Goal: Task Accomplishment & Management: Use online tool/utility

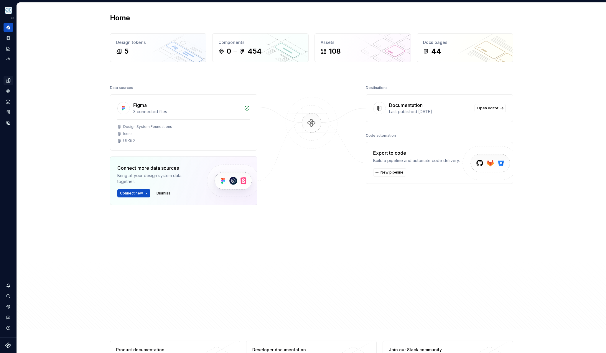
click at [6, 81] on icon "Design tokens" at bounding box center [8, 80] width 4 height 4
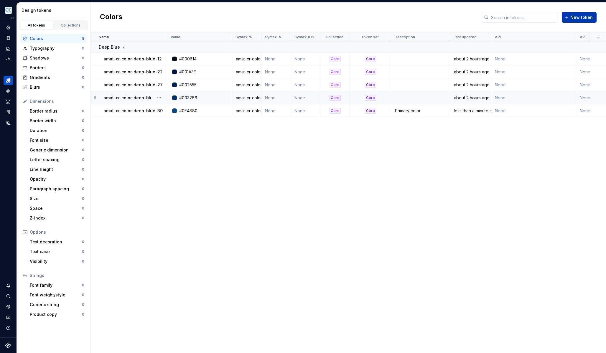
click at [570, 17] on button "New token" at bounding box center [579, 17] width 35 height 11
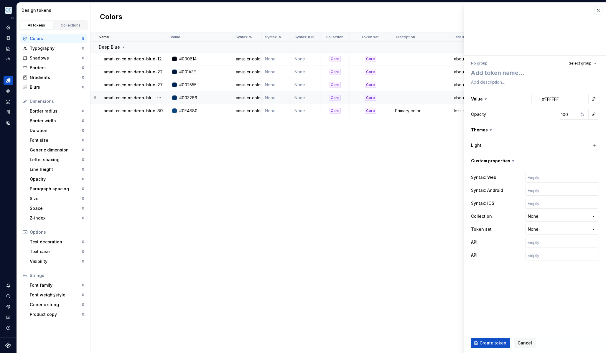
type textarea "*"
type textarea "a"
type textarea "*"
type textarea "am"
type textarea "*"
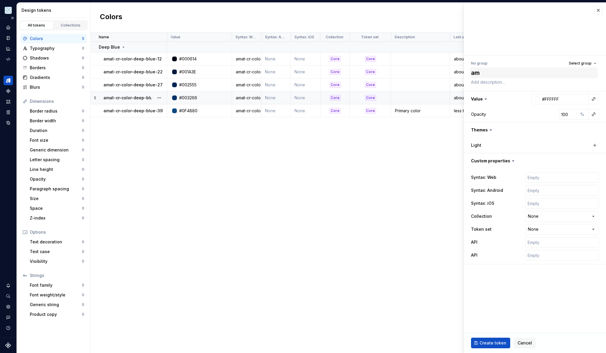
type textarea "ama"
type textarea "*"
type textarea "amat"
type textarea "*"
type textarea "amat-"
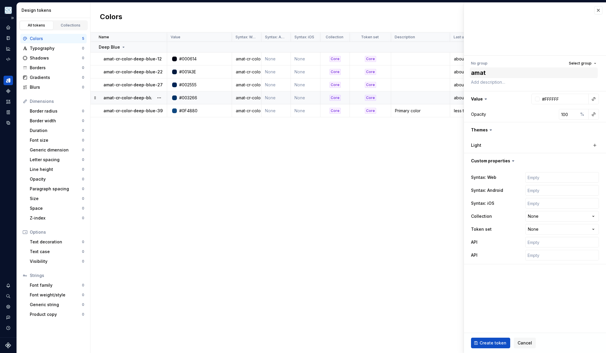
type textarea "*"
type textarea "amat-cr-color-deep-blue-42"
type textarea "*"
type textarea "amat-cr-color-deep-blue-42"
click at [544, 179] on input "text" at bounding box center [562, 177] width 74 height 11
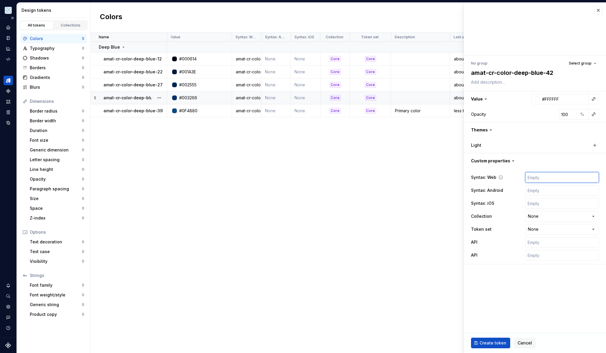
paste input "amat-cr-color-deep-blue-42"
type input "amat-cr-color-deep-blue-42"
type textarea "*"
type input "amat-cr-color-deep-blue-42"
type textarea "*"
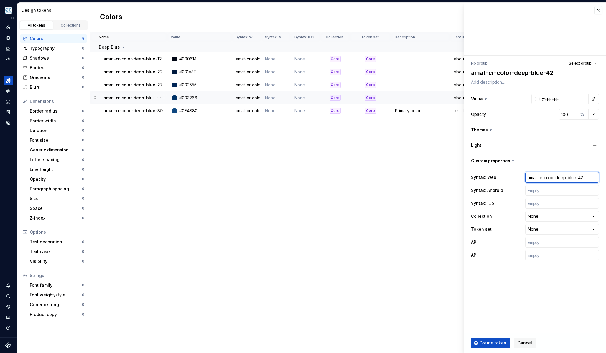
paste input "#174E87"
type input "#174E87"
type textarea "*"
type input "amat-cr-color-deep-blue-42"
type textarea "*"
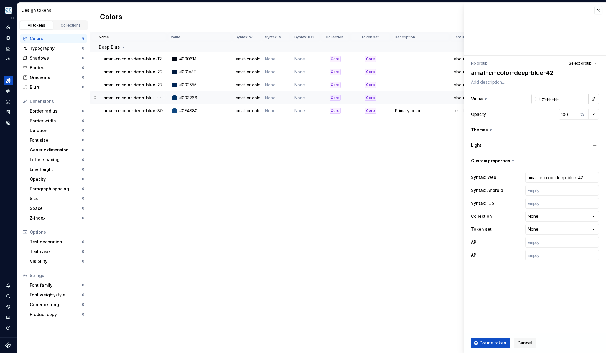
click at [577, 102] on input "#FFFFFF" at bounding box center [564, 99] width 49 height 11
paste input "174E87"
type input "#174E87"
type textarea "*"
click at [543, 216] on html "Pulsar C Dataset APG Mobile Design tokens All tokens Collections Colors 5 Typog…" at bounding box center [303, 176] width 606 height 353
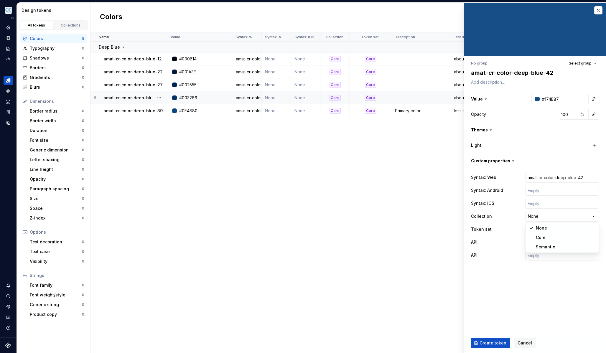
select select "**********"
type textarea "*"
click at [541, 231] on html "Pulsar C Dataset APG Mobile Design tokens All tokens Collections Colors 5 Typog…" at bounding box center [303, 176] width 606 height 353
select select "**********"
click at [494, 337] on div "Create token Cancel" at bounding box center [535, 343] width 142 height 20
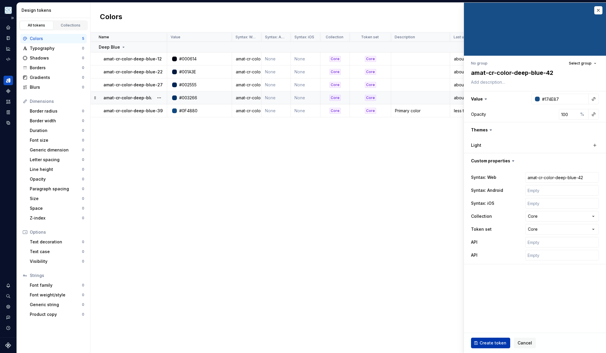
click at [494, 339] on button "Create token" at bounding box center [490, 343] width 39 height 11
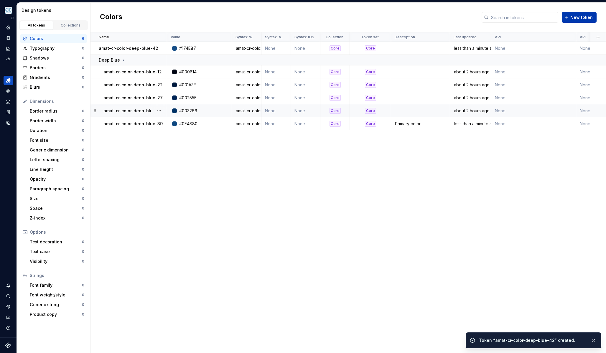
click at [584, 16] on span "New token" at bounding box center [581, 17] width 22 height 6
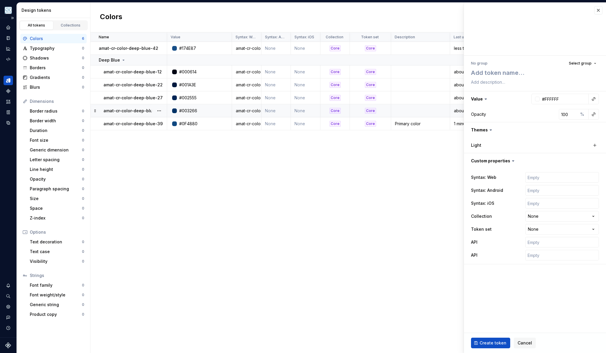
type textarea "*"
type textarea "cr-color-deep-blue-47"
type textarea "*"
type textarea "acr-color-deep-blue-47"
type textarea "*"
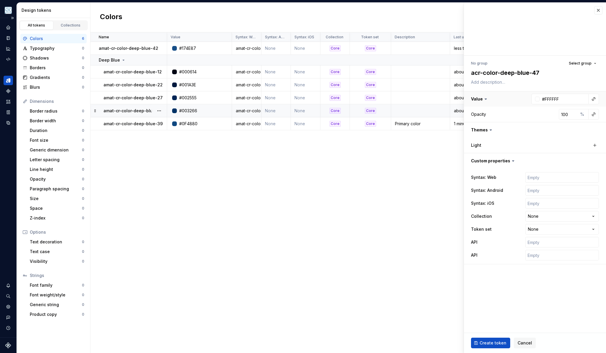
type textarea "amcr-color-deep-blue-47"
type textarea "*"
type textarea "amacr-color-deep-blue-47"
type textarea "*"
type textarea "amatcr-color-deep-blue-47"
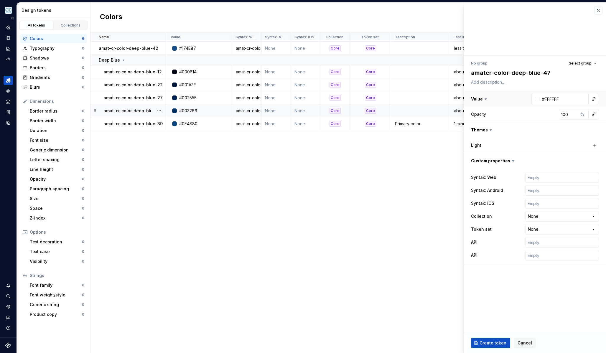
type textarea "*"
type textarea "amat-cr-color-deep-blue-47"
click at [530, 177] on input "text" at bounding box center [562, 177] width 74 height 11
paste input "amat-cr-color-deep-blue-47"
type textarea "*"
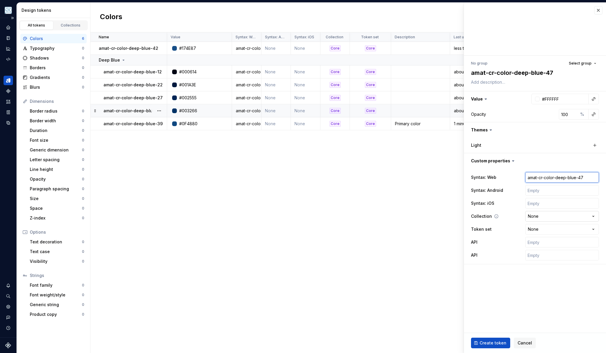
type input "amat-cr-color-deep-blue-47"
type textarea "*"
click at [542, 215] on html "Pulsar C Dataset APG Mobile Design tokens All tokens Collections Colors 6 Typog…" at bounding box center [303, 176] width 606 height 353
select select "**********"
type textarea "*"
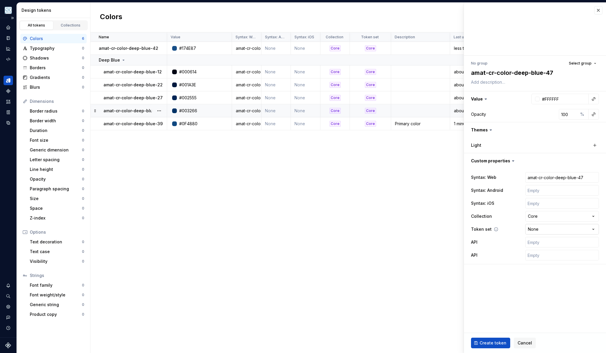
click at [538, 233] on html "Pulsar C Dataset APG Mobile Design tokens All tokens Collections Colors 6 Typog…" at bounding box center [303, 176] width 606 height 353
select select "**********"
type textarea "*"
click at [566, 97] on input "#FFFFFF" at bounding box center [564, 99] width 49 height 11
paste input "2A5D94"
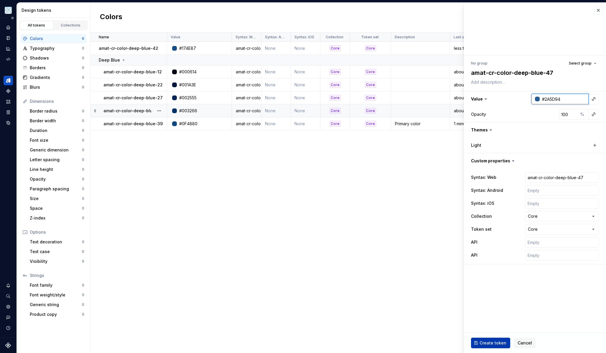
type input "#2A5D94"
click at [489, 341] on span "Create token" at bounding box center [493, 343] width 27 height 6
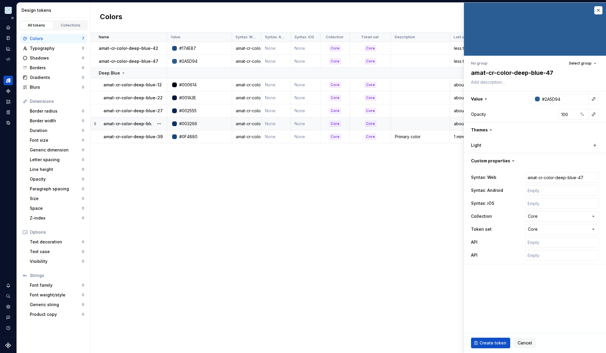
type textarea "*"
type input "#FFFFFF"
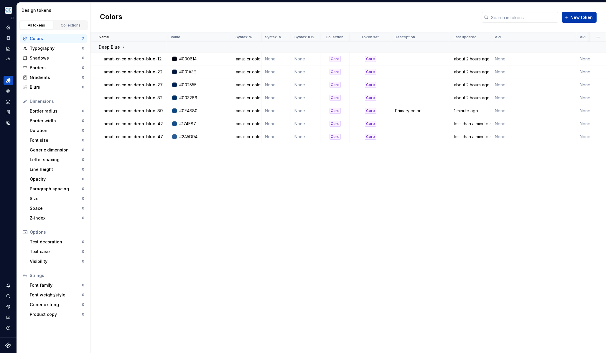
click at [585, 16] on span "New token" at bounding box center [581, 17] width 22 height 6
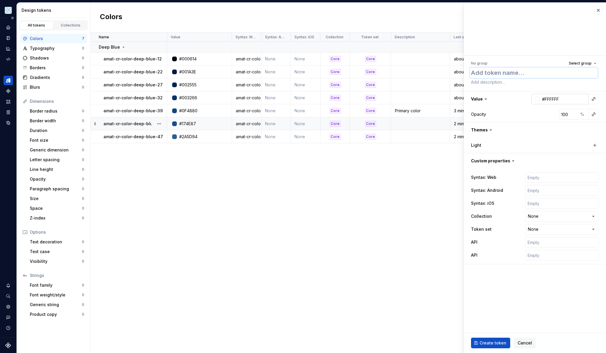
type textarea "*"
type textarea "a"
type textarea "*"
type textarea "am"
type textarea "*"
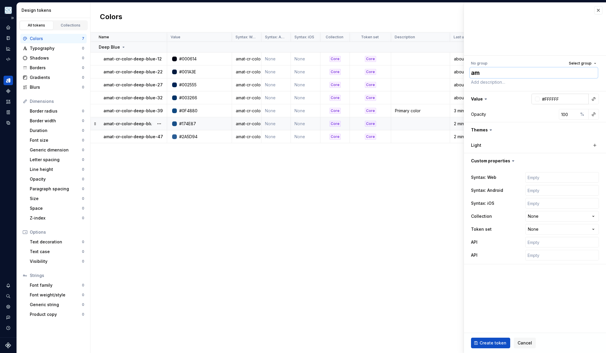
type textarea "ama"
type textarea "*"
type textarea "amat"
type textarea "*"
type textarea "amat-"
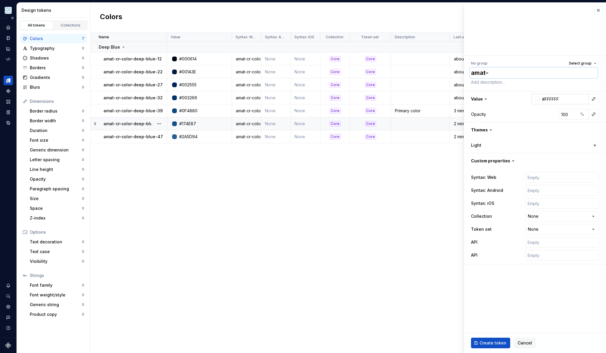
paste textarea "cr-color-deep-blue-52"
type textarea "*"
type textarea "amat-cr-color-deep-blue-52"
click at [537, 178] on input "text" at bounding box center [562, 177] width 74 height 11
paste input "amat-cr-color-deep-blue-52"
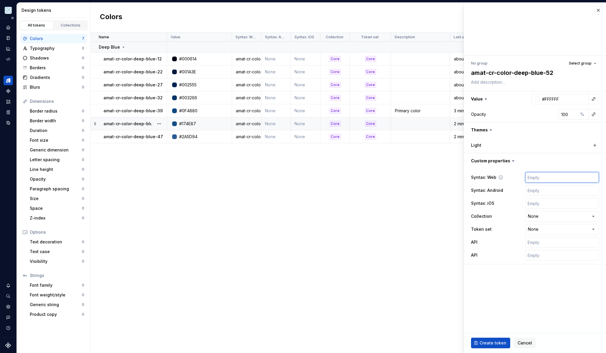
type textarea "*"
type input "amat-cr-color-deep-blue-52"
click at [556, 97] on input "#FFFFFF" at bounding box center [564, 99] width 49 height 11
type textarea "*"
paste input "3B6BA1"
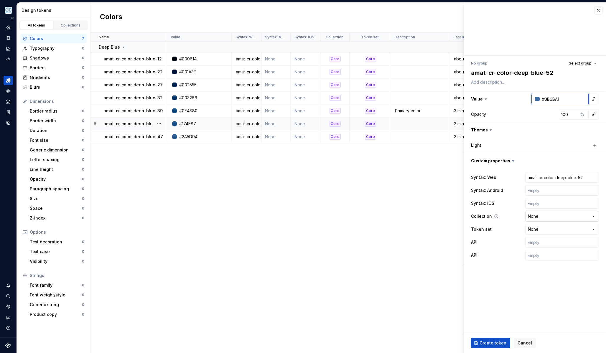
type input "#3B6BA1"
type textarea "*"
click at [542, 213] on html "Pulsar C Dataset APG Mobile Design tokens All tokens Collections Colors 7 Typog…" at bounding box center [303, 176] width 606 height 353
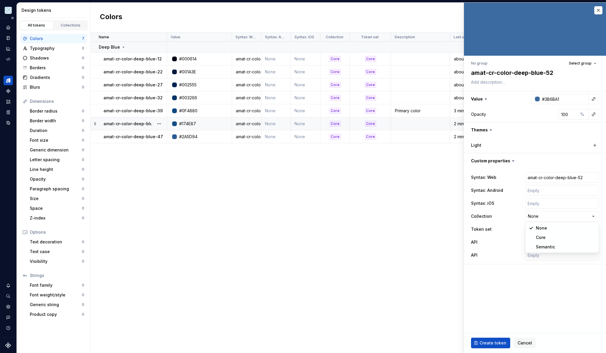
select select "**********"
type textarea "*"
click at [535, 230] on html "Pulsar C Dataset APG Mobile Design tokens All tokens Collections Colors 7 Typog…" at bounding box center [303, 176] width 606 height 353
select select "**********"
click at [485, 341] on span "Create token" at bounding box center [493, 343] width 27 height 6
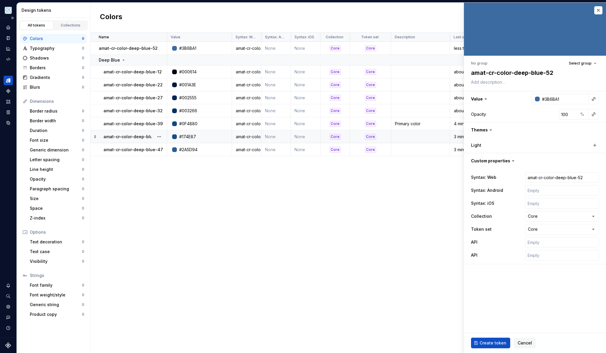
type textarea "*"
type input "#FFFFFF"
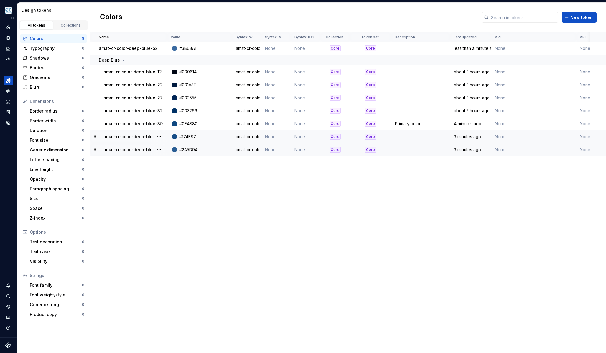
drag, startPoint x: 95, startPoint y: 46, endPoint x: 95, endPoint y: 155, distance: 109.1
click at [95, 157] on div "Name Value Syntax: Web Syntax: Android Syntax: iOS Collection Token set Descrip…" at bounding box center [348, 192] width 516 height 321
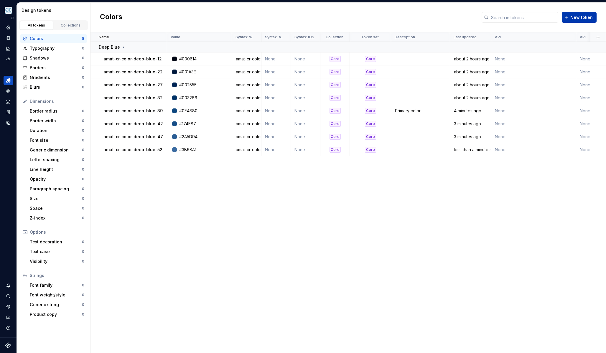
click at [584, 19] on span "New token" at bounding box center [581, 17] width 22 height 6
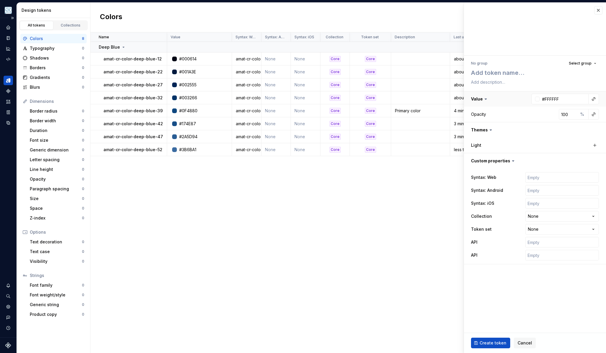
type textarea "*"
type textarea "am"
type textarea "*"
type textarea "amn"
type textarea "*"
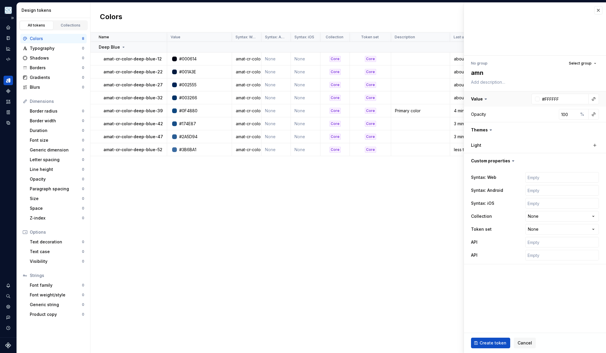
type textarea "amna"
type textarea "*"
type textarea "amnat"
type textarea "*"
type textarea "amna"
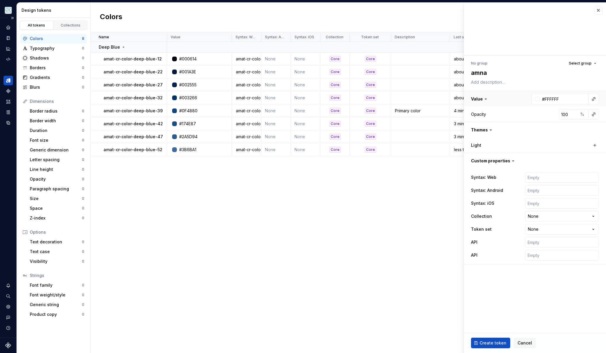
type textarea "*"
type textarea "amn"
type textarea "*"
type textarea "am"
type textarea "*"
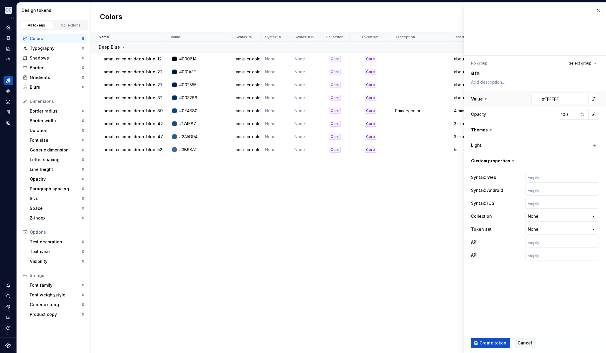
type textarea "ama"
type textarea "*"
type textarea "amat"
type textarea "*"
type textarea "amat-"
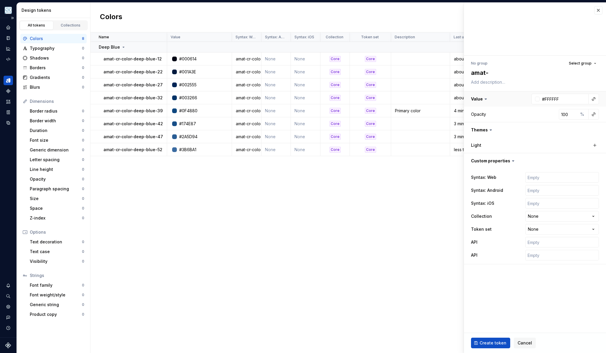
type textarea "*"
type textarea "amat-cr-color-deep-blue-57"
click at [547, 182] on input "text" at bounding box center [562, 177] width 74 height 11
paste input "amat-cr-color-deep-blue-57"
type textarea "*"
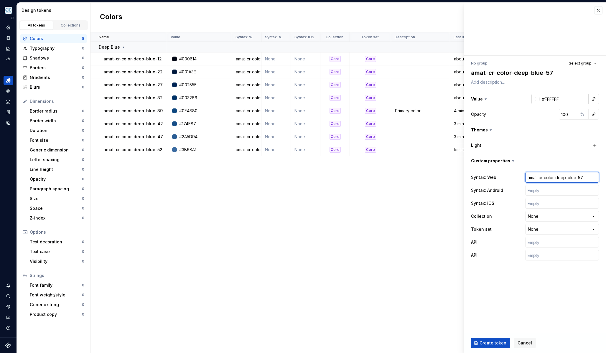
type input "amat-cr-color-deep-blue-57"
type textarea "*"
click at [563, 97] on input "#FFFFFF" at bounding box center [564, 99] width 49 height 11
paste input "4F7AAB"
type input "#4F7AAB"
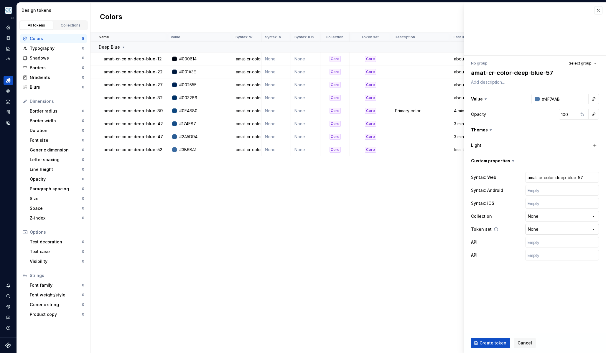
click at [545, 225] on html "Pulsar C Dataset APG Mobile Design tokens All tokens Collections Colors 8 Typog…" at bounding box center [303, 176] width 606 height 353
type textarea "*"
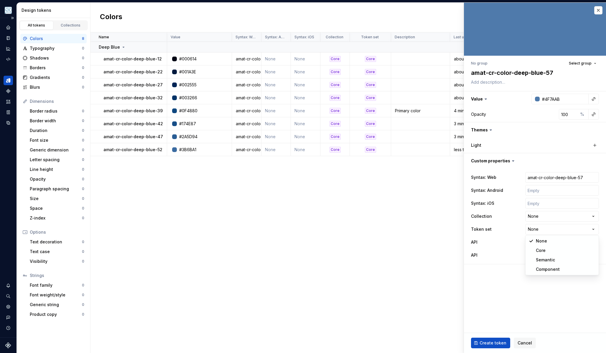
select select "**********"
type textarea "*"
click at [544, 216] on html "Pulsar C Dataset APG Mobile Design tokens All tokens Collections Colors 8 Typog…" at bounding box center [303, 176] width 606 height 353
select select "**********"
click at [581, 62] on span "Select group" at bounding box center [580, 63] width 23 height 5
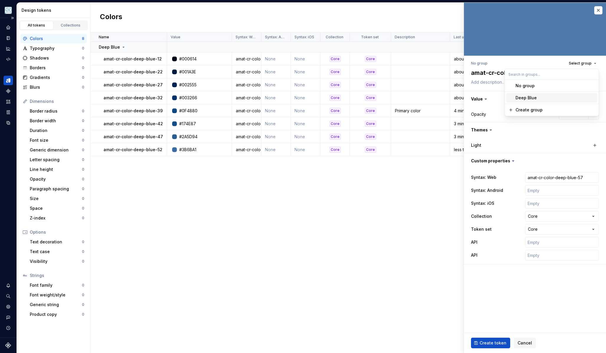
click at [522, 98] on div "Deep Blue" at bounding box center [526, 98] width 21 height 6
click at [485, 342] on span "Create token" at bounding box center [493, 343] width 27 height 6
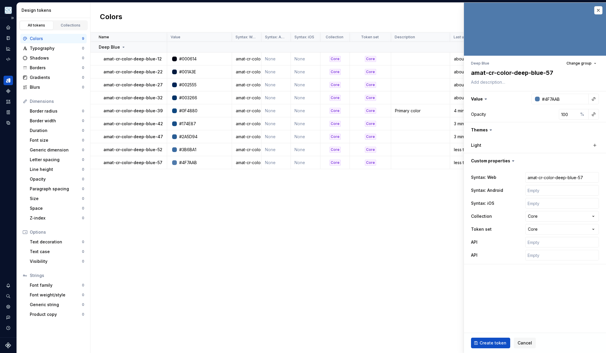
type textarea "*"
type input "#FFFFFF"
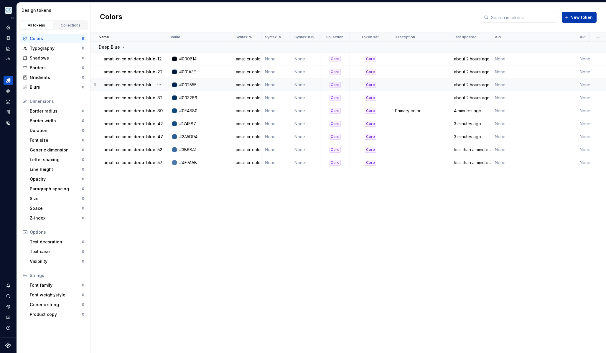
click at [577, 20] on span "New token" at bounding box center [581, 17] width 22 height 6
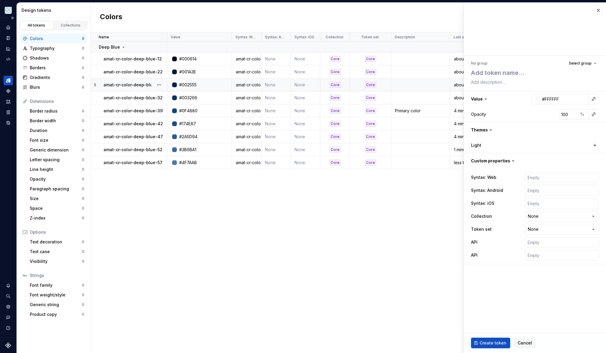
type textarea "*"
type textarea "a"
type textarea "*"
type textarea "am"
type textarea "*"
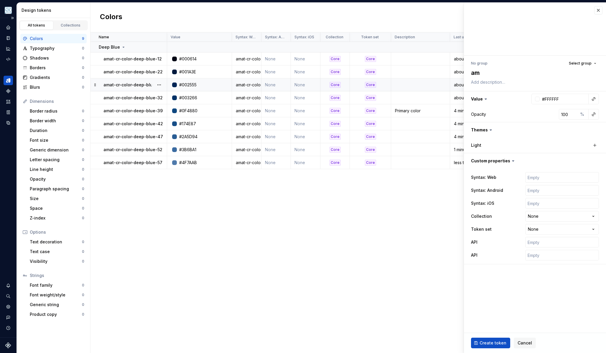
type textarea "ama"
type textarea "*"
type textarea "amat"
type textarea "*"
type textarea "amat-"
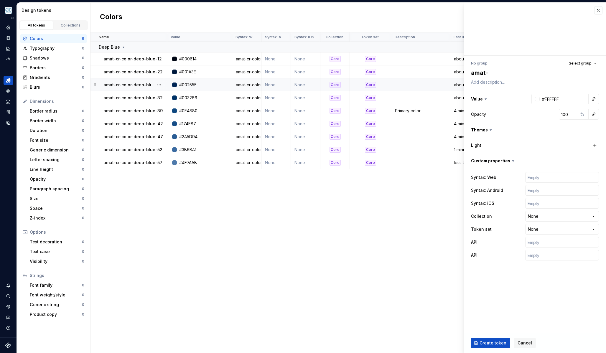
type textarea "*"
type textarea "amat-cr-color-deep-blue-62"
type textarea "*"
type textarea "amat-cr-color-deep-blue-62"
click at [539, 176] on input "text" at bounding box center [562, 177] width 74 height 11
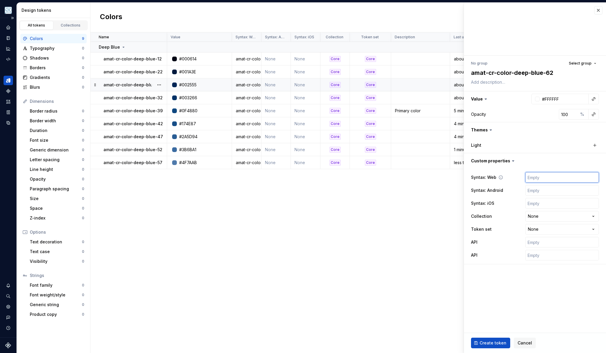
paste input "amat-cr-color-deep-blue-62"
type textarea "*"
type input "amat-cr-color-deep-blue-62"
click at [543, 216] on html "Pulsar C Dataset APG Mobile Design tokens All tokens Collections Colors 9 Typog…" at bounding box center [303, 176] width 606 height 353
type textarea "*"
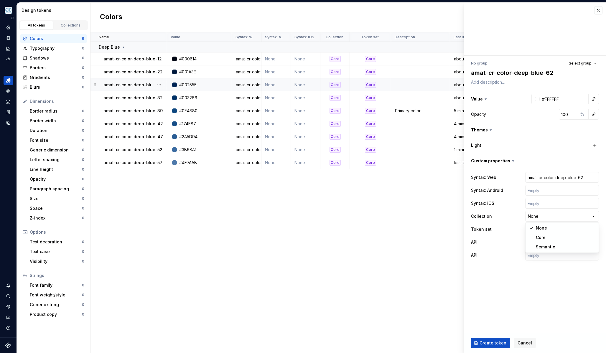
select select "**********"
type textarea "*"
click at [539, 226] on html "Pulsar C Dataset APG Mobile Design tokens All tokens Collections Colors 9 Typog…" at bounding box center [303, 176] width 606 height 353
select select "**********"
click at [558, 98] on input "#FFFFFF" at bounding box center [564, 99] width 49 height 11
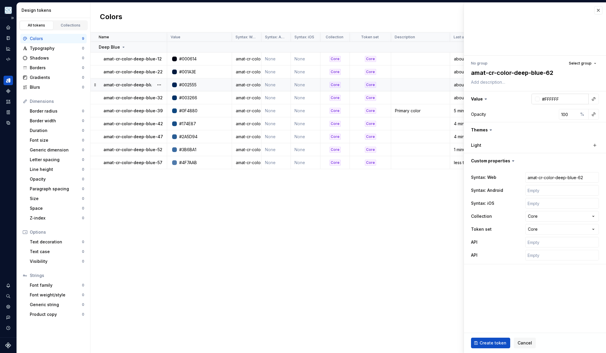
type textarea "*"
paste input "5E89BB"
type input "#5E89BB"
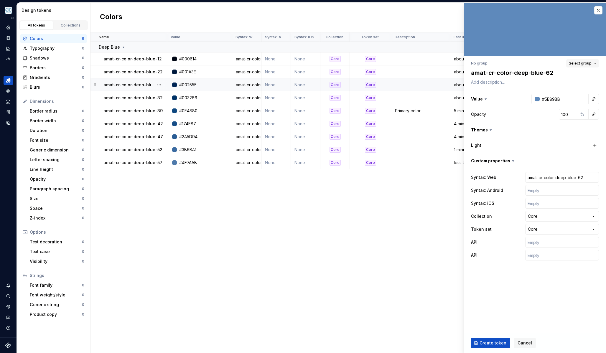
click at [579, 63] on span "Select group" at bounding box center [580, 63] width 23 height 5
click at [538, 101] on span "Deep Blue" at bounding box center [551, 97] width 91 height 9
click at [491, 337] on div "Create token Cancel" at bounding box center [535, 343] width 142 height 20
click at [490, 344] on span "Create token" at bounding box center [493, 343] width 27 height 6
type textarea "*"
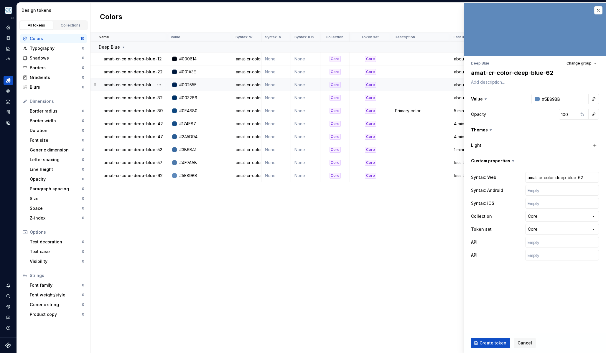
type input "#FFFFFF"
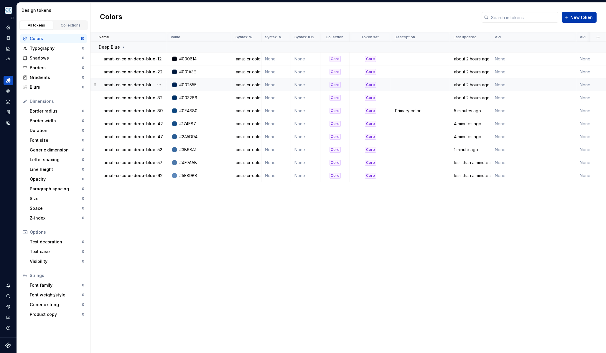
click at [584, 17] on span "New token" at bounding box center [581, 17] width 22 height 6
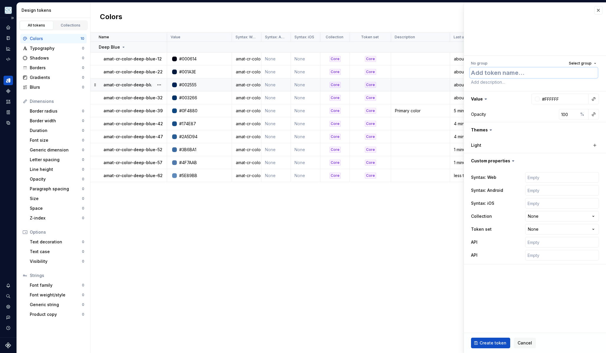
type textarea "*"
type textarea "a"
type textarea "*"
type textarea "am"
type textarea "*"
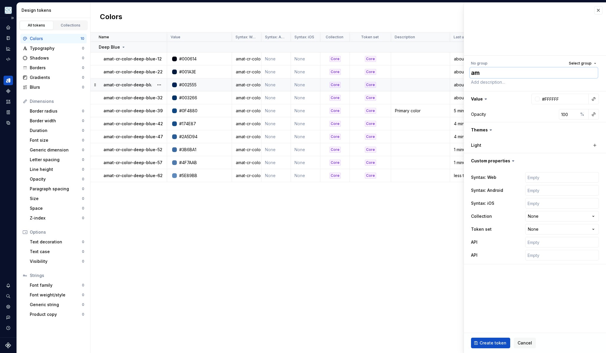
type textarea "ama"
type textarea "*"
type textarea "amat"
type textarea "*"
type textarea "amat-"
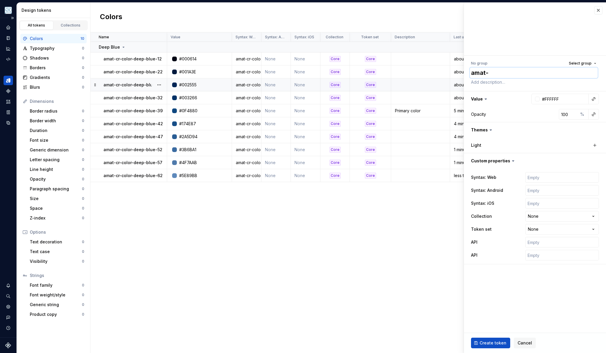
paste textarea "cr-color-deep-blue-67"
type textarea "*"
type textarea "amat-cr-color-deep-blue-67"
click at [547, 181] on input "text" at bounding box center [562, 177] width 74 height 11
paste input "amat-cr-color-deep-blue-67"
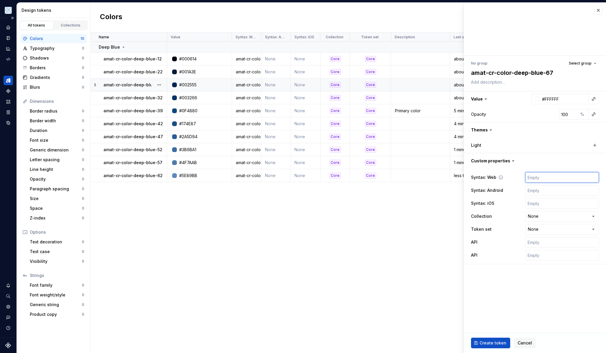
type textarea "*"
type input "amat-cr-color-deep-blue-67"
type textarea "*"
click at [536, 218] on html "Pulsar C Dataset APG Mobile Design tokens All tokens Collections Colors 10 Typo…" at bounding box center [303, 176] width 606 height 353
select select "**********"
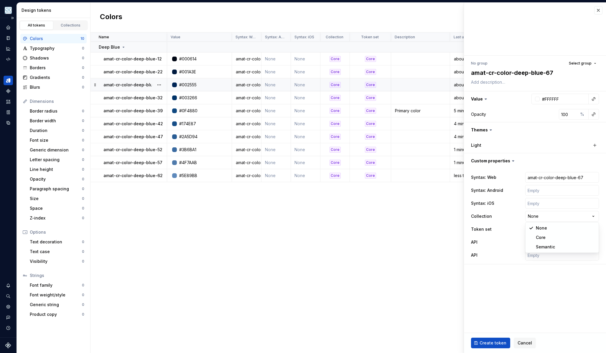
drag, startPoint x: 533, startPoint y: 233, endPoint x: 534, endPoint y: 237, distance: 4.6
type textarea "*"
click at [537, 228] on html "Pulsar C Dataset APG Mobile Design tokens All tokens Collections Colors 10 Typo…" at bounding box center [303, 176] width 606 height 353
select select "**********"
click at [554, 100] on input "#FFFFFF" at bounding box center [564, 99] width 49 height 11
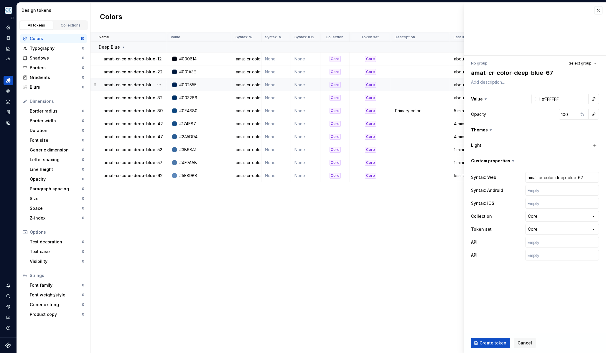
type textarea "*"
paste input "6C99CB"
type input "#6C99CB"
click at [582, 67] on button "Select group" at bounding box center [582, 63] width 33 height 8
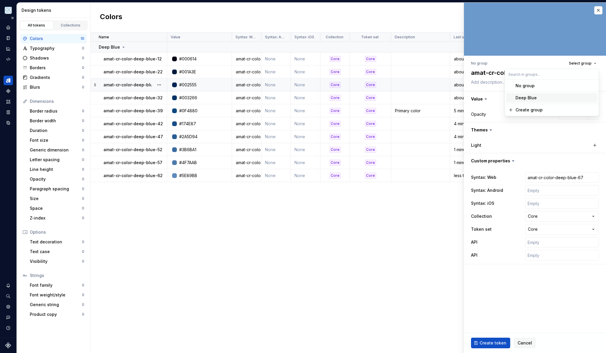
click at [551, 95] on div "Deep Blue" at bounding box center [556, 98] width 80 height 6
click at [490, 342] on span "Create token" at bounding box center [493, 343] width 27 height 6
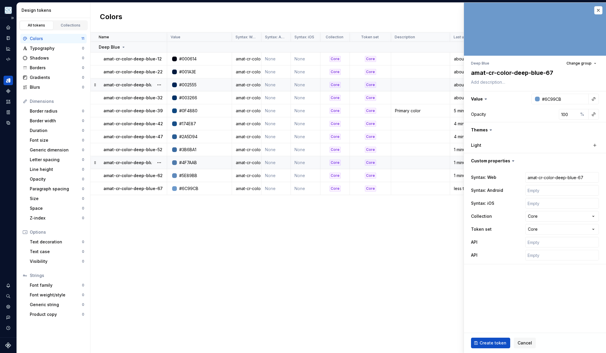
type textarea "*"
type input "#FFFFFF"
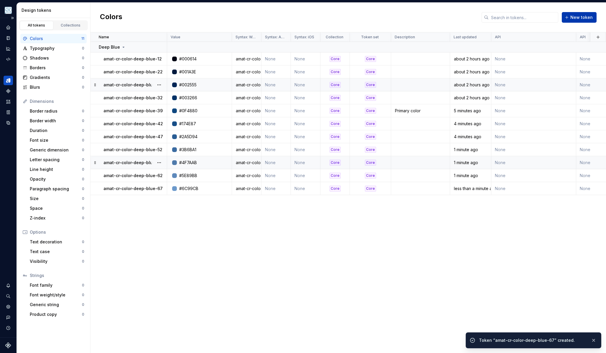
click at [584, 21] on button "New token" at bounding box center [579, 17] width 35 height 11
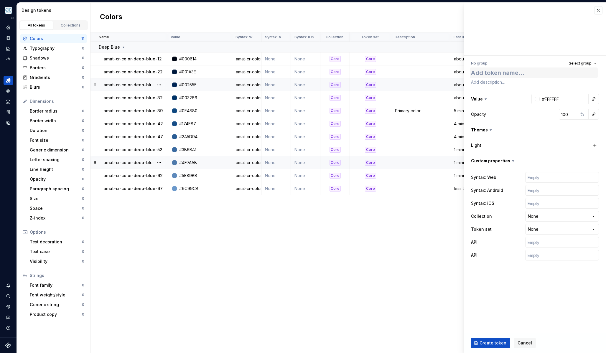
type textarea "*"
type textarea "cr-color-deep-blue-72"
type textarea "*"
type textarea "acr-color-deep-blue-72"
type textarea "*"
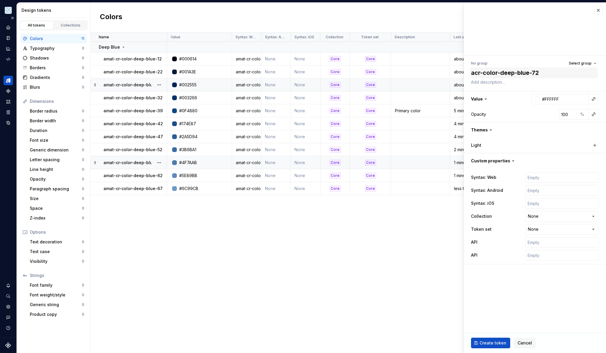
type textarea "amcr-color-deep-blue-72"
type textarea "*"
type textarea "amacr-color-deep-blue-72"
type textarea "*"
type textarea "amatcr-color-deep-blue-72"
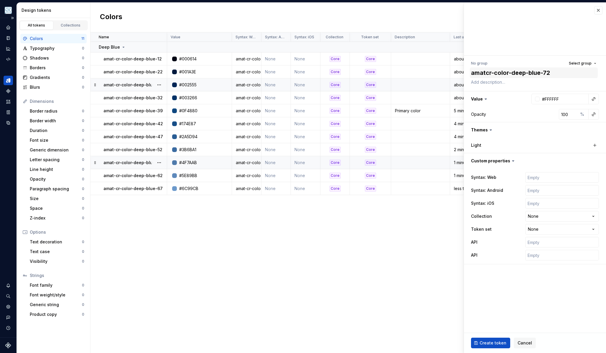
type textarea "*"
type textarea "amat-cr-color-deep-blue-72"
click at [568, 180] on input "text" at bounding box center [562, 177] width 74 height 11
paste input "amat-cr-color-deep-blue-72"
type textarea "*"
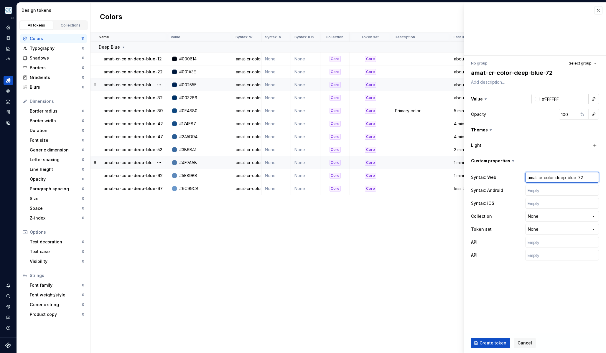
type input "amat-cr-color-deep-blue-72"
click at [556, 96] on input "#FFFFFF" at bounding box center [564, 99] width 49 height 11
type textarea "*"
paste input "7BA8DC"
type input "#7BA8DC"
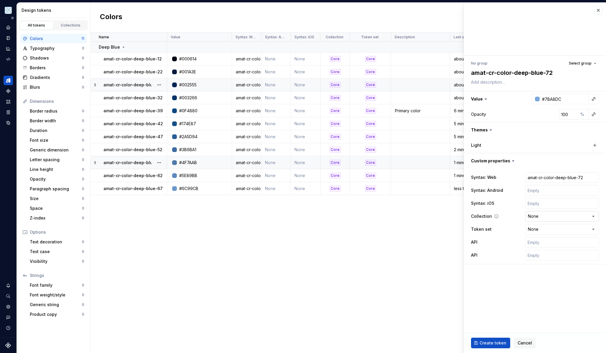
click at [535, 217] on html "Pulsar C Dataset APG Mobile Design tokens All tokens Collections Colors 11 Typo…" at bounding box center [303, 176] width 606 height 353
type textarea "*"
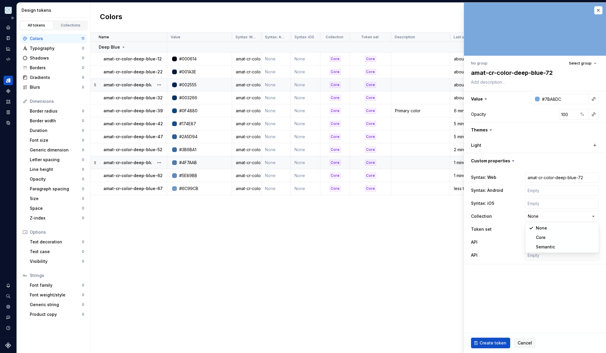
select select "**********"
click at [535, 244] on input "text" at bounding box center [562, 242] width 74 height 11
click at [536, 232] on html "Pulsar C Dataset APG Mobile Design tokens All tokens Collections Colors 11 Typo…" at bounding box center [303, 176] width 606 height 353
type textarea "*"
select select "**********"
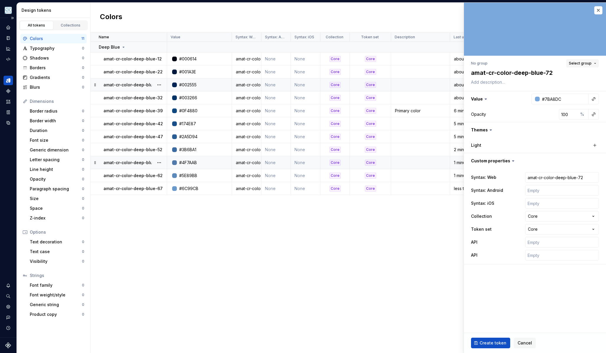
click at [582, 63] on span "Select group" at bounding box center [580, 63] width 23 height 5
click at [521, 99] on div "Deep Blue" at bounding box center [526, 98] width 21 height 6
click at [484, 340] on button "Create token" at bounding box center [490, 343] width 39 height 11
type textarea "*"
type input "#FFFFFF"
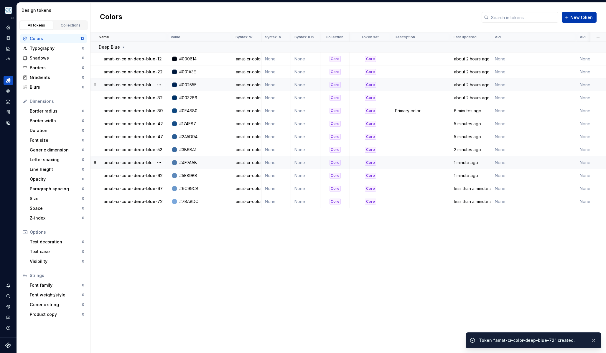
click at [574, 15] on span "New token" at bounding box center [581, 17] width 22 height 6
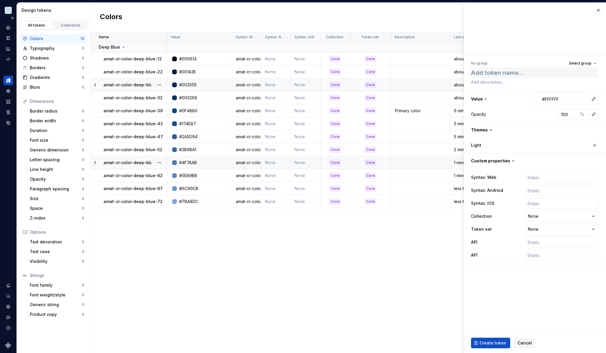
type textarea "*"
type textarea "cr-color-deep-blue-77"
type textarea "*"
type textarea "acr-color-deep-blue-77"
type textarea "*"
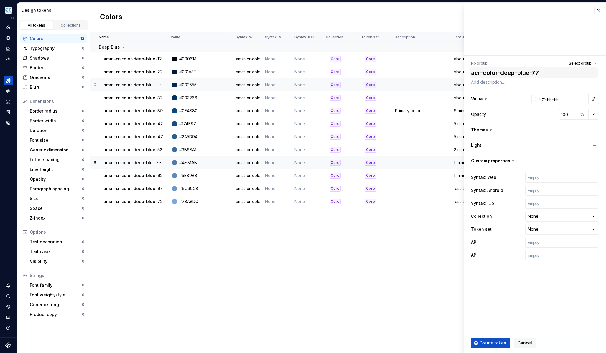
type textarea "amcr-color-deep-blue-77"
type textarea "*"
type textarea "amacr-color-deep-blue-77"
type textarea "*"
type textarea "amatcr-color-deep-blue-77"
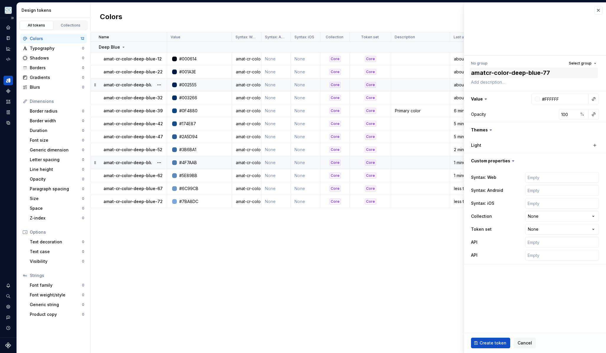
type textarea "*"
type textarea "amat-cr-color-deep-blue-77"
click at [537, 185] on input "text" at bounding box center [562, 190] width 74 height 11
click at [538, 181] on input "text" at bounding box center [562, 177] width 74 height 11
paste input "amat-cr-color-deep-blue-77"
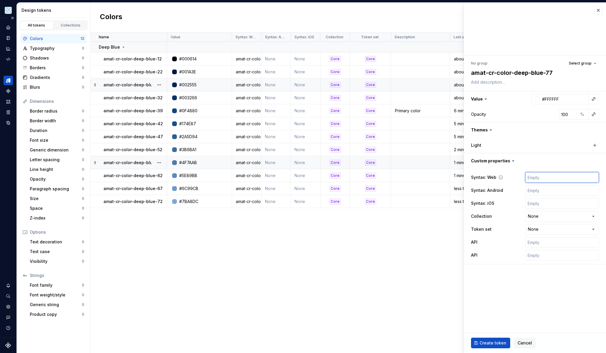
type textarea "*"
type input "amat-cr-color-deep-blue-77"
click at [549, 99] on input "#FFFFFF" at bounding box center [564, 99] width 49 height 11
type textarea "*"
paste input "90B8E6"
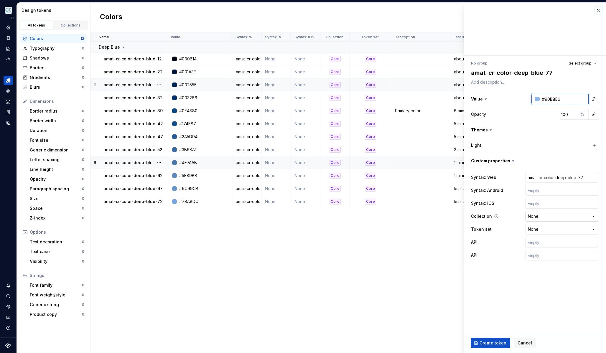
type input "#90B8E6"
click at [541, 215] on html "Pulsar C Dataset APG Mobile Design tokens All tokens Collections Colors 12 Typo…" at bounding box center [303, 176] width 606 height 353
type textarea "*"
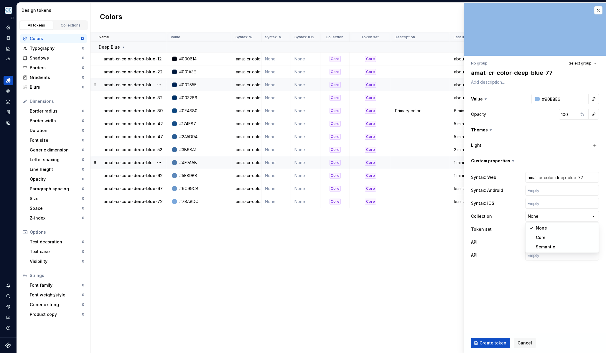
select select "**********"
type textarea "*"
click at [537, 235] on div "Syntax: Web amat-cr-color-deep-blue-77 Syntax: Android Syntax: iOS Collection C…" at bounding box center [535, 216] width 128 height 91
click at [537, 231] on html "Pulsar C Dataset APG Mobile Design tokens All tokens Collections Colors 12 Typo…" at bounding box center [303, 176] width 606 height 353
select select "**********"
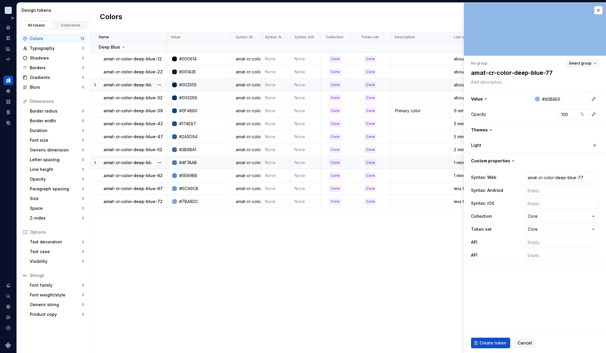
click at [587, 64] on span "Select group" at bounding box center [580, 63] width 23 height 5
click at [549, 98] on div "Deep Blue" at bounding box center [556, 98] width 80 height 6
click at [495, 340] on span "Create token" at bounding box center [493, 343] width 27 height 6
type textarea "*"
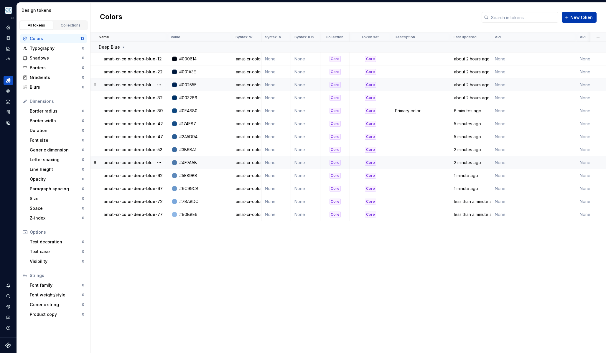
click at [579, 19] on span "New token" at bounding box center [581, 17] width 22 height 6
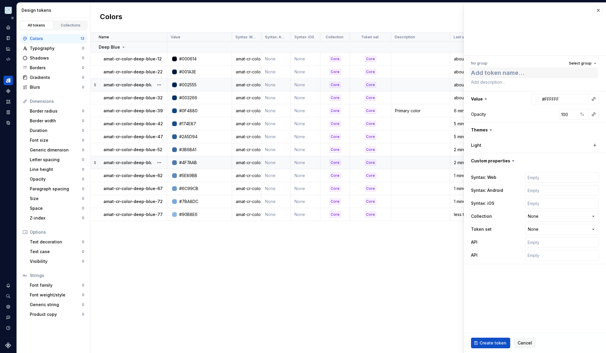
click at [524, 71] on textarea at bounding box center [534, 72] width 128 height 11
click at [537, 174] on input "text" at bounding box center [562, 177] width 74 height 11
paste input "amat-cr-color-deep-blue-82"
click at [555, 99] on input "#FFFFFF" at bounding box center [564, 99] width 49 height 11
paste input "A4C8F1"
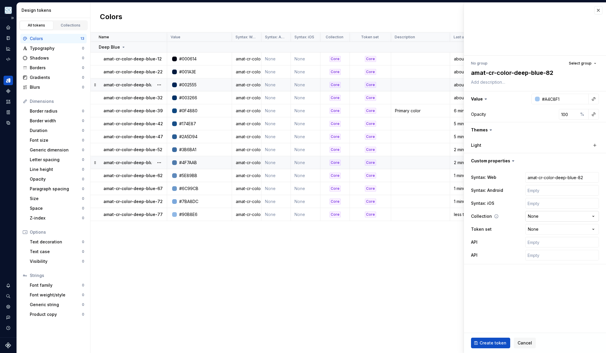
click at [536, 212] on html "Pulsar C Dataset APG Mobile Design tokens All tokens Collections Colors 13 Typo…" at bounding box center [303, 176] width 606 height 353
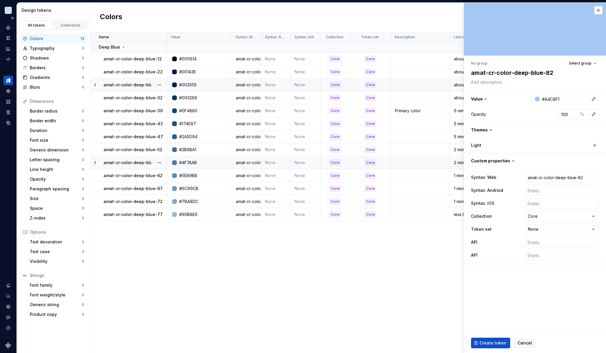
click at [537, 236] on div "Syntax: Web amat-cr-color-deep-blue-82 Syntax: Android Syntax: iOS Collection C…" at bounding box center [535, 216] width 128 height 91
click at [537, 232] on html "Pulsar C Dataset APG Mobile Design tokens All tokens Collections Colors 13 Typo…" at bounding box center [303, 176] width 606 height 353
click at [482, 339] on button "Create token" at bounding box center [490, 343] width 39 height 11
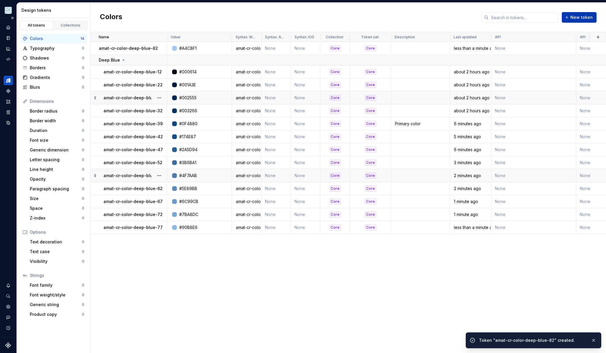
click at [581, 16] on span "New token" at bounding box center [581, 17] width 22 height 6
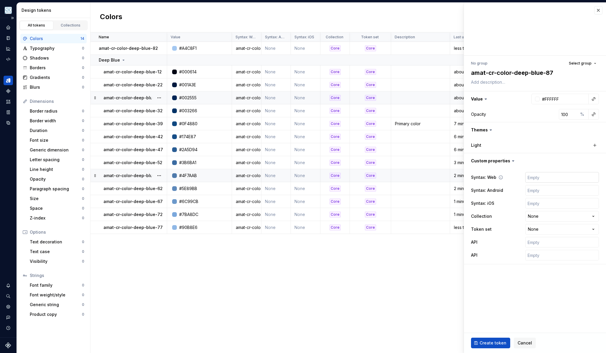
click at [545, 178] on input "text" at bounding box center [562, 177] width 74 height 11
paste input "amat-cr-color-deep-blue-87"
click at [566, 96] on input "#FFFFFF" at bounding box center [564, 99] width 49 height 11
paste input "B9D7FB"
click at [547, 214] on html "Pulsar C Dataset APG Mobile Design tokens All tokens Collections Colors 14 Typo…" at bounding box center [303, 176] width 606 height 353
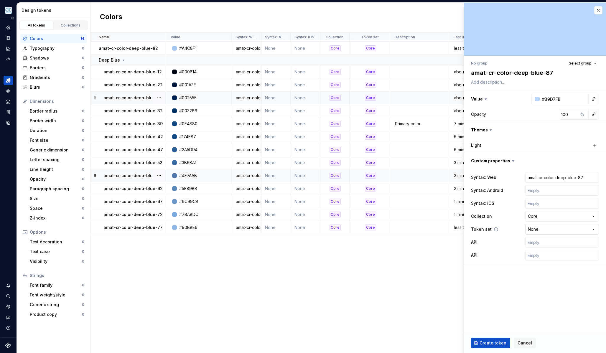
click at [541, 229] on html "Pulsar C Dataset APG Mobile Design tokens All tokens Collections Colors 14 Typo…" at bounding box center [303, 176] width 606 height 353
click at [576, 66] on button "Select group" at bounding box center [582, 63] width 33 height 8
click at [561, 101] on span "Deep Blue" at bounding box center [551, 97] width 91 height 9
click at [490, 344] on span "Create token" at bounding box center [493, 343] width 27 height 6
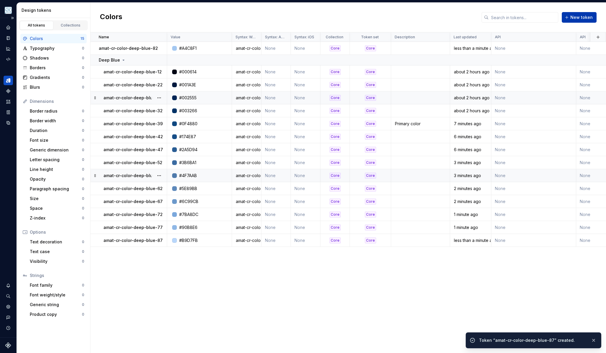
click at [581, 17] on span "New token" at bounding box center [581, 17] width 22 height 6
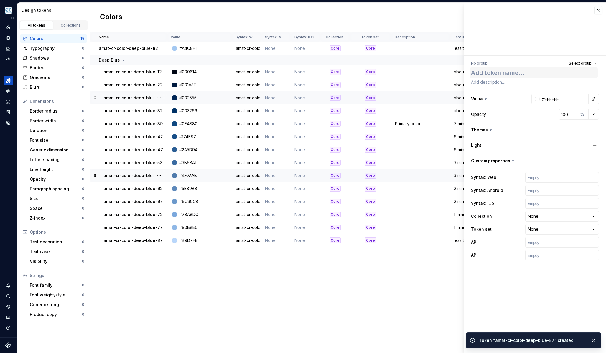
click at [499, 70] on textarea at bounding box center [534, 72] width 128 height 11
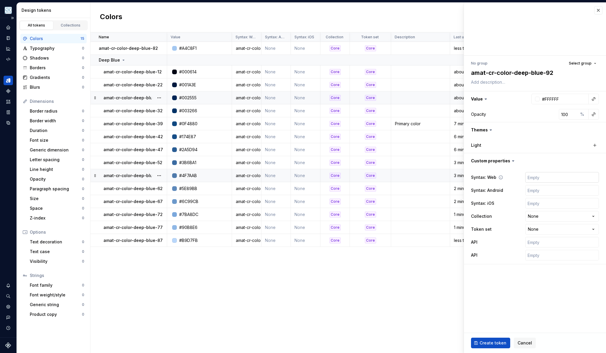
click at [532, 180] on input "text" at bounding box center [562, 177] width 74 height 11
paste input "amat-cr-color-deep-blue-92"
click at [563, 99] on input "#FFFFFF" at bounding box center [564, 99] width 49 height 11
paste input "D2E7"
click at [542, 213] on html "Pulsar C Dataset APG Mobile Design tokens All tokens Collections Colors 15 Typo…" at bounding box center [303, 176] width 606 height 353
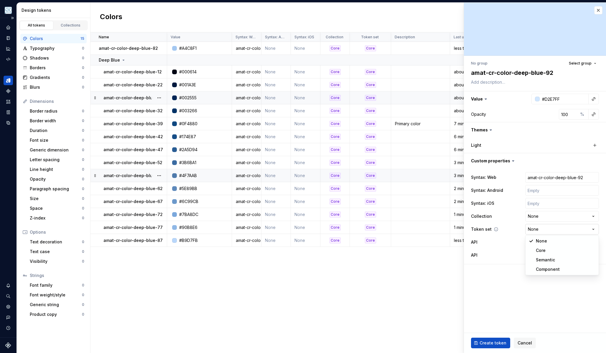
click at [540, 235] on body "Pulsar C Dataset APG Mobile Design tokens All tokens Collections Colors 15 Typo…" at bounding box center [303, 176] width 606 height 353
click at [539, 229] on html "Pulsar C Dataset APG Mobile Design tokens All tokens Collections Colors 15 Typo…" at bounding box center [303, 176] width 606 height 353
click at [539, 215] on html "Pulsar C Dataset APG Mobile Design tokens All tokens Collections Colors 15 Typo…" at bounding box center [303, 176] width 606 height 353
click at [541, 215] on html "Pulsar C Dataset APG Mobile Design tokens All tokens Collections Colors 15 Typo…" at bounding box center [303, 176] width 606 height 353
click at [484, 341] on span "Create token" at bounding box center [493, 343] width 27 height 6
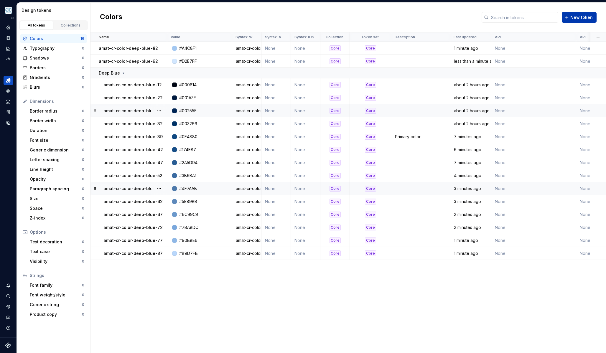
click at [579, 18] on span "New token" at bounding box center [581, 17] width 22 height 6
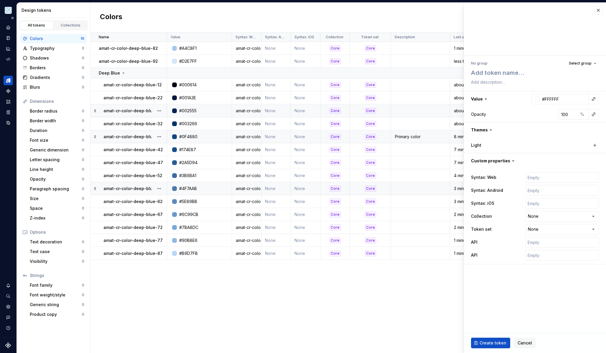
click at [419, 279] on div "Name Value Syntax: Web Syntax: Android Syntax: iOS Collection Token set Descrip…" at bounding box center [348, 192] width 516 height 321
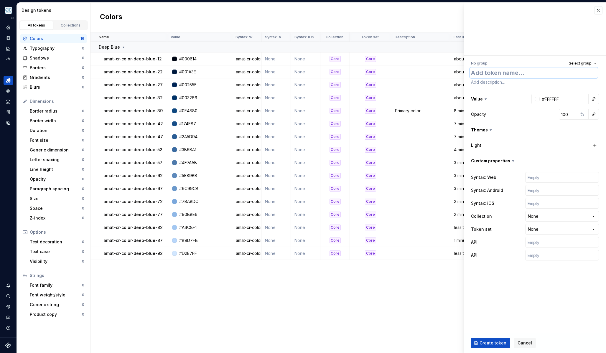
click at [517, 68] on textarea at bounding box center [534, 72] width 128 height 11
paste textarea "cr-color-deep-blue-96"
click at [541, 179] on input "text" at bounding box center [562, 177] width 74 height 11
paste input "amat-cr-color-deep-blue-96"
click at [557, 99] on input "#FFFFFF" at bounding box center [564, 99] width 49 height 11
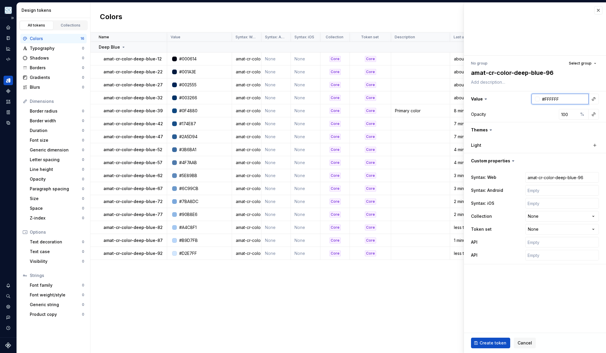
paste input "E9F3"
click at [537, 219] on html "Pulsar C Dataset APG Mobile Design tokens All tokens Collections Colors 16 Typo…" at bounding box center [303, 176] width 606 height 353
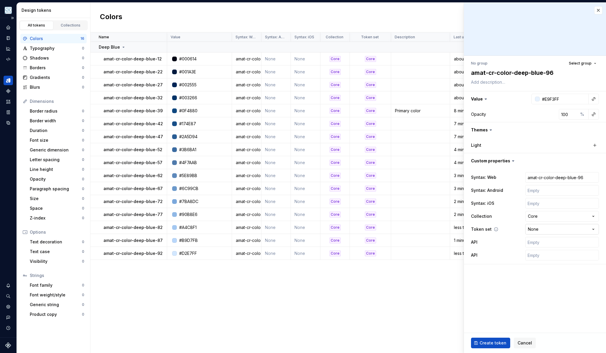
click at [536, 230] on html "Pulsar C Dataset APG Mobile Design tokens All tokens Collections Colors 16 Typo…" at bounding box center [303, 176] width 606 height 353
click at [580, 66] on button "Select group" at bounding box center [582, 63] width 33 height 8
click at [557, 101] on span "Deep Blue" at bounding box center [551, 97] width 91 height 9
click at [594, 101] on button "button" at bounding box center [593, 99] width 8 height 8
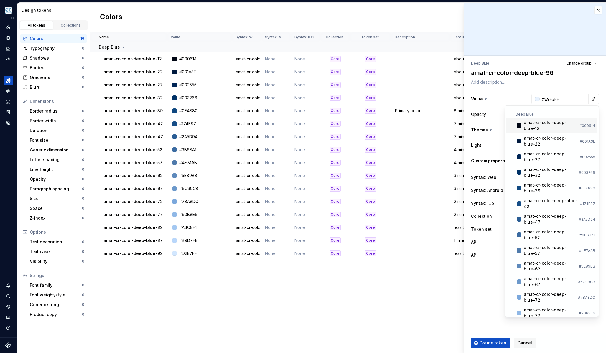
click at [564, 85] on html "Pulsar C Dataset APG Mobile Design tokens All tokens Collections Colors 16 Typo…" at bounding box center [303, 176] width 606 height 353
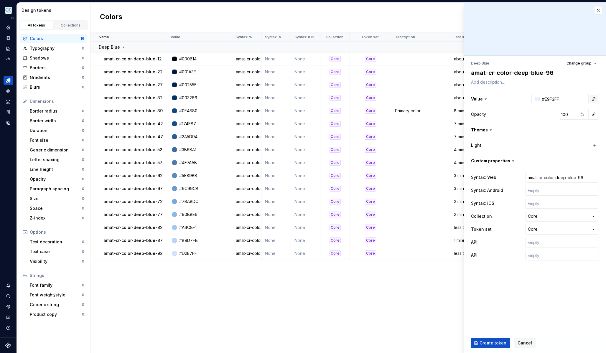
click at [596, 99] on button "button" at bounding box center [593, 99] width 8 height 8
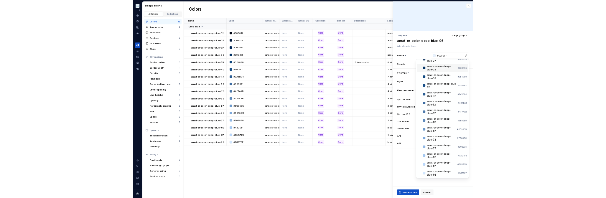
scroll to position [52, 0]
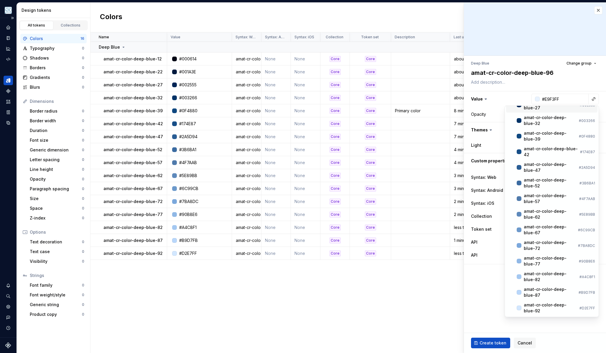
click at [567, 82] on html "Pulsar C Dataset APG Mobile Design tokens All tokens Collections Colors 16 Typo…" at bounding box center [303, 176] width 606 height 353
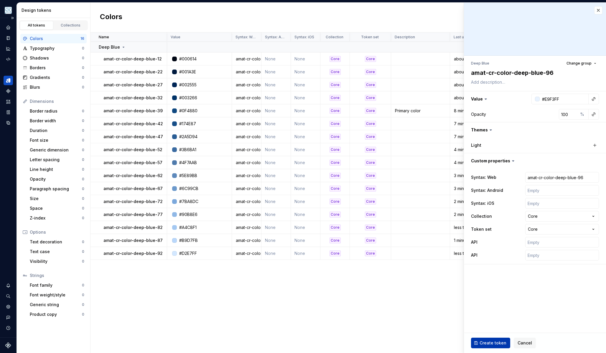
click at [492, 341] on span "Create token" at bounding box center [493, 343] width 27 height 6
click at [492, 341] on div "Create token Cancel" at bounding box center [535, 343] width 142 height 20
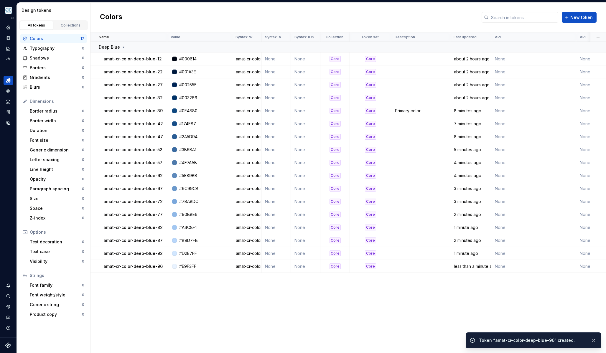
click at [412, 311] on div "Name Value Syntax: Web Syntax: Android Syntax: iOS Collection Token set Descrip…" at bounding box center [348, 192] width 516 height 321
click at [126, 45] on div "Deep Blue" at bounding box center [133, 47] width 68 height 6
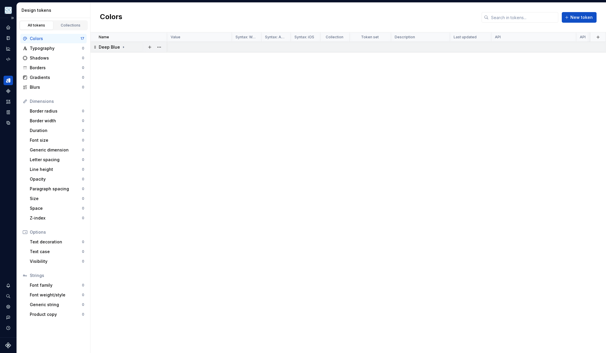
click at [111, 48] on p "Deep Blue" at bounding box center [109, 47] width 21 height 6
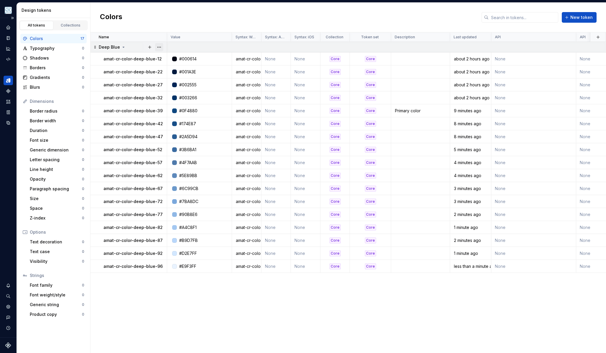
click at [159, 47] on button "button" at bounding box center [159, 47] width 8 height 8
click at [115, 45] on p "Deep Blue" at bounding box center [109, 47] width 21 height 6
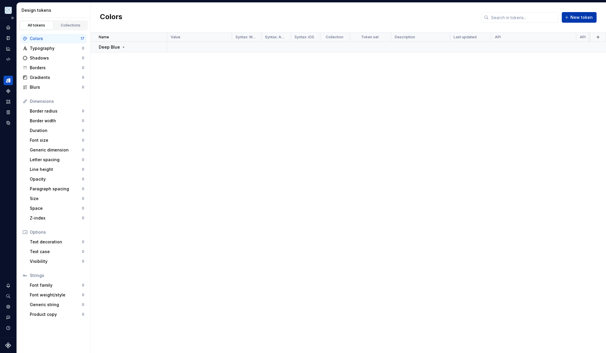
click at [583, 15] on span "New token" at bounding box center [581, 17] width 22 height 6
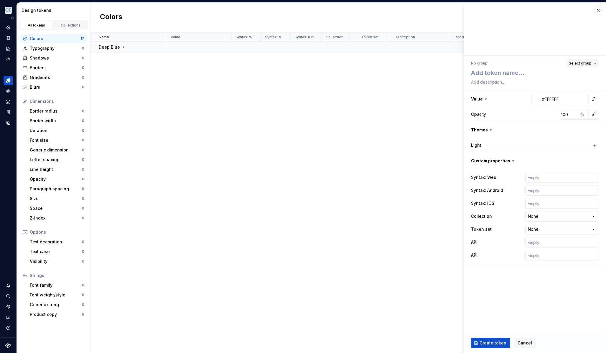
click at [578, 64] on span "Select group" at bounding box center [580, 63] width 23 height 5
click at [520, 110] on div "Create group" at bounding box center [529, 110] width 27 height 6
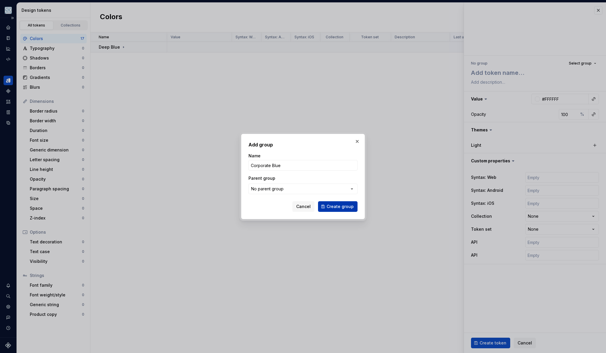
click at [351, 206] on span "Create group" at bounding box center [340, 207] width 27 height 6
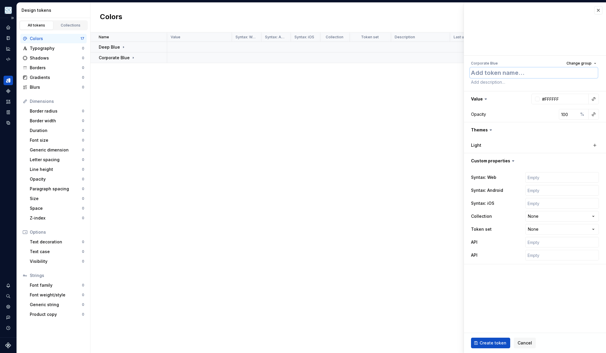
click at [486, 73] on textarea at bounding box center [534, 72] width 128 height 11
paste textarea "cr-color-corporate-blue-12"
click at [545, 175] on input "text" at bounding box center [562, 177] width 74 height 11
paste input "amat-cr-color-corporate-blue-12"
click at [548, 100] on input "#FFFFFF" at bounding box center [564, 99] width 49 height 11
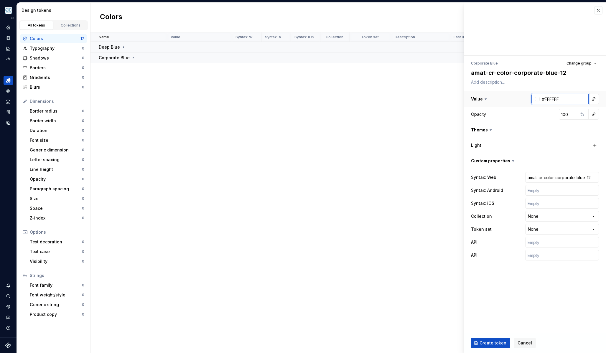
paste input "00070"
click at [537, 221] on html "Pulsar C Dataset APG Mobile Design tokens All tokens Collections Colors 17 Typo…" at bounding box center [303, 176] width 606 height 353
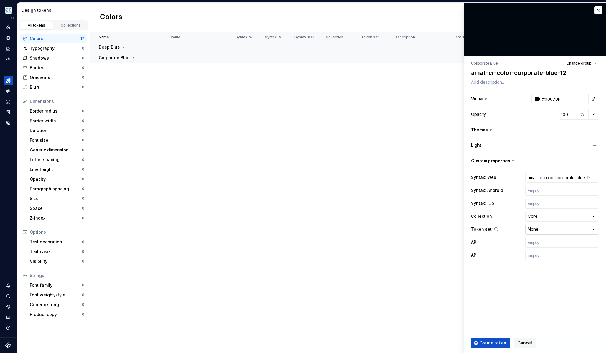
click at [538, 231] on html "Pulsar C Dataset APG Mobile Design tokens All tokens Collections Colors 17 Typo…" at bounding box center [303, 176] width 606 height 353
click at [587, 65] on span "Change group" at bounding box center [579, 63] width 25 height 5
click at [536, 107] on div "Corporate Blue" at bounding box center [531, 108] width 31 height 6
click at [498, 343] on span "Create token" at bounding box center [493, 343] width 27 height 6
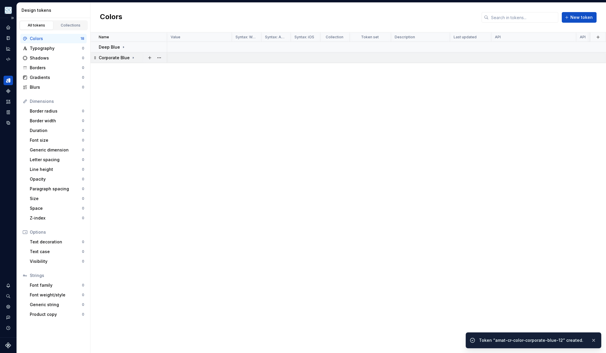
click at [122, 57] on p "Corporate Blue" at bounding box center [114, 58] width 31 height 6
click at [147, 59] on button "button" at bounding box center [150, 58] width 8 height 8
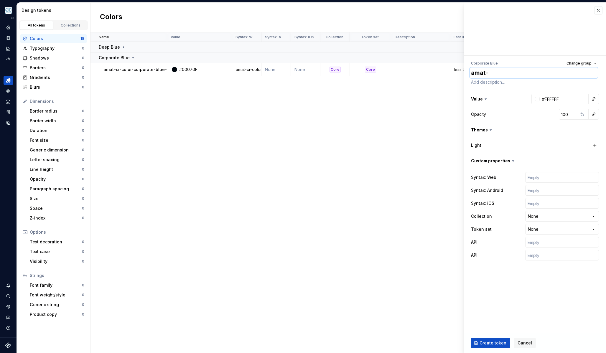
paste textarea "cr-color-corporate-blue-22"
click at [550, 178] on input "text" at bounding box center [562, 177] width 74 height 11
paste input "amat-cr-color-corporate-blue-22"
click at [566, 93] on button "button" at bounding box center [535, 98] width 142 height 15
click at [565, 97] on input "#FFFFFF" at bounding box center [564, 99] width 49 height 11
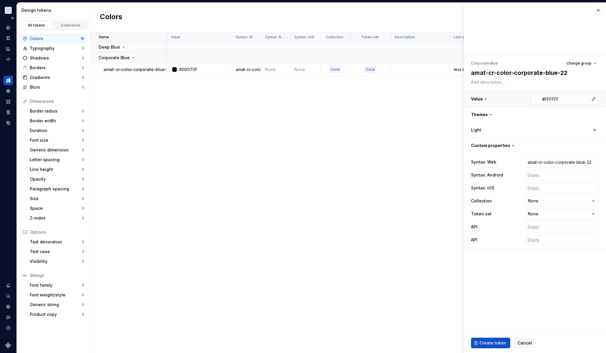
click at [499, 102] on button "button" at bounding box center [535, 98] width 142 height 15
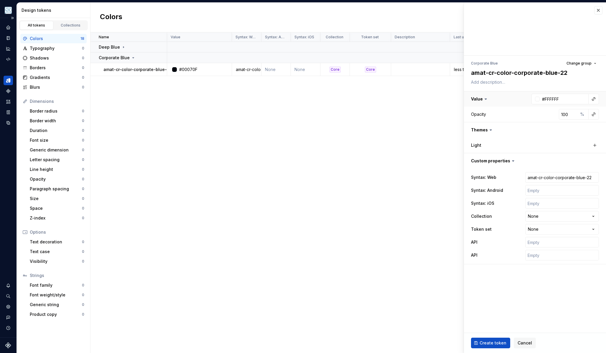
click at [499, 102] on button "button" at bounding box center [535, 98] width 142 height 15
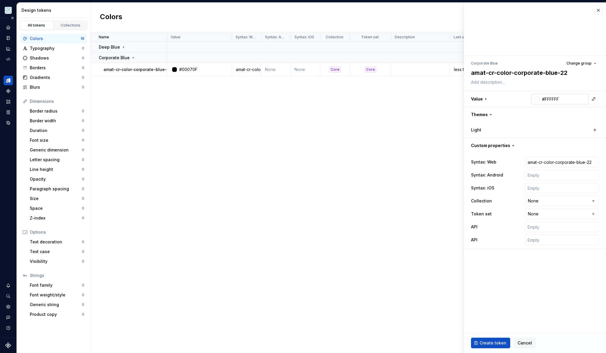
click at [563, 98] on input "#FFFFFF" at bounding box center [564, 99] width 49 height 11
paste input "#041D2A"
paste input "text"
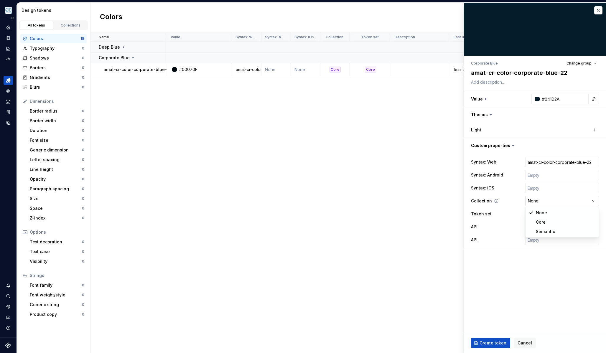
click at [538, 205] on html "Pulsar C Dataset APG Mobile Design tokens All tokens Collections Colors 18 Typo…" at bounding box center [303, 176] width 606 height 353
click at [541, 220] on div "Syntax: Web amat-cr-color-corporate-blue-22 Syntax: Android Syntax: iOS Collect…" at bounding box center [535, 201] width 128 height 91
click at [543, 215] on html "Pulsar C Dataset APG Mobile Design tokens All tokens Collections Colors 18 Typo…" at bounding box center [303, 176] width 606 height 353
click at [503, 340] on span "Create token" at bounding box center [493, 343] width 27 height 6
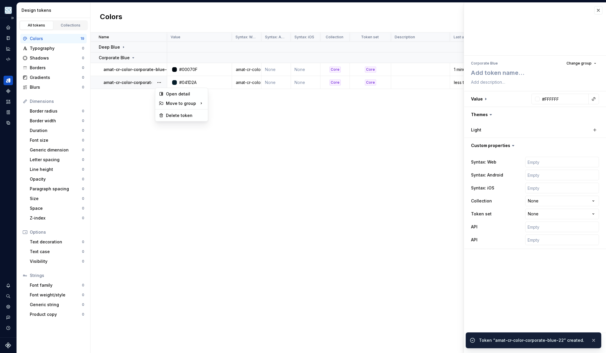
click at [162, 82] on button "button" at bounding box center [159, 82] width 8 height 8
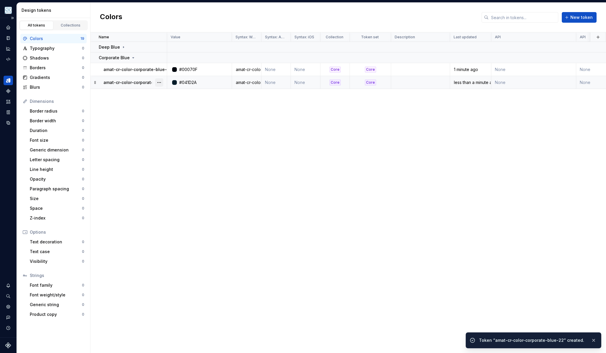
click at [161, 83] on button "button" at bounding box center [159, 82] width 8 height 8
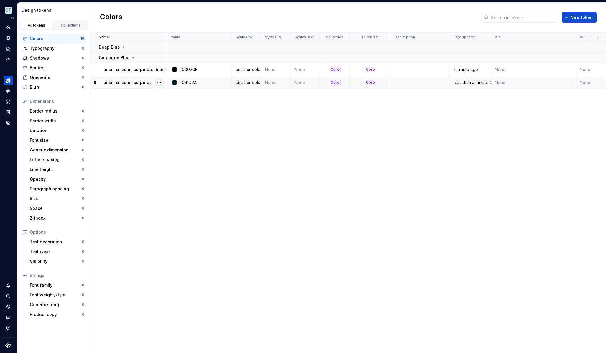
click at [159, 83] on button "button" at bounding box center [159, 82] width 8 height 8
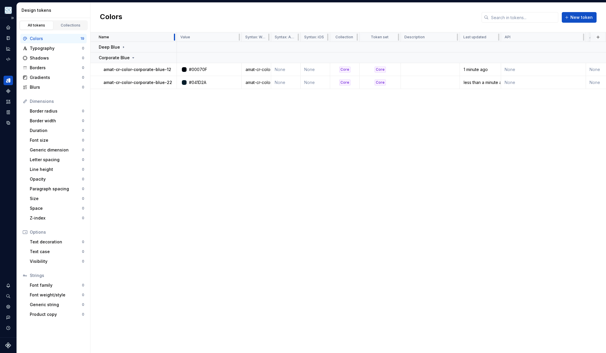
drag, startPoint x: 167, startPoint y: 36, endPoint x: 179, endPoint y: 36, distance: 12.1
click at [177, 36] on div at bounding box center [174, 36] width 5 height 9
click at [180, 39] on div at bounding box center [179, 36] width 5 height 9
click at [181, 39] on div at bounding box center [179, 36] width 5 height 9
click at [162, 56] on button "button" at bounding box center [164, 58] width 8 height 8
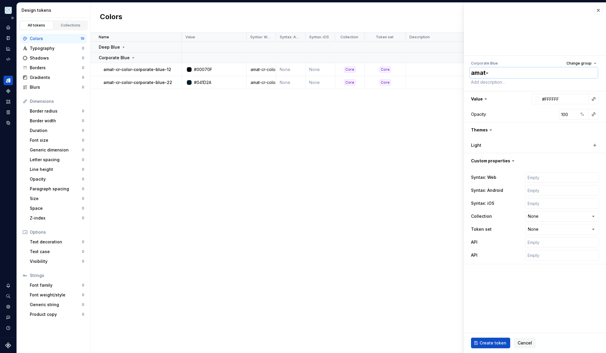
paste textarea "cr-color-corporate-blue-27"
click at [564, 178] on input "text" at bounding box center [562, 177] width 74 height 11
paste input "amat-cr-color-corporate-blue-27"
click at [547, 215] on html "Pulsar C Dataset APG Mobile Design tokens All tokens Collections Colors 19 Typo…" at bounding box center [303, 176] width 606 height 353
click at [540, 234] on html "Pulsar C Dataset APG Mobile Design tokens All tokens Collections Colors 19 Typo…" at bounding box center [303, 176] width 606 height 353
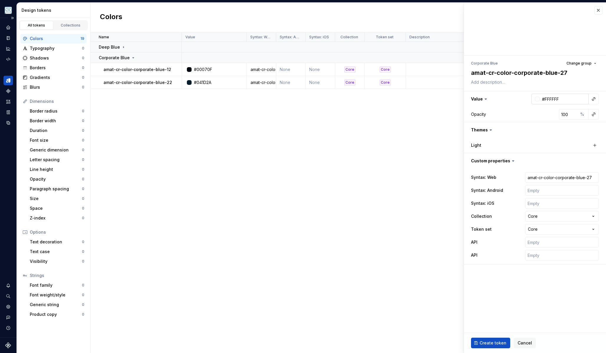
click at [562, 98] on input "#FFFFFF" at bounding box center [564, 99] width 49 height 11
paste input "072A3B"
click at [483, 340] on button "Create token" at bounding box center [490, 343] width 39 height 11
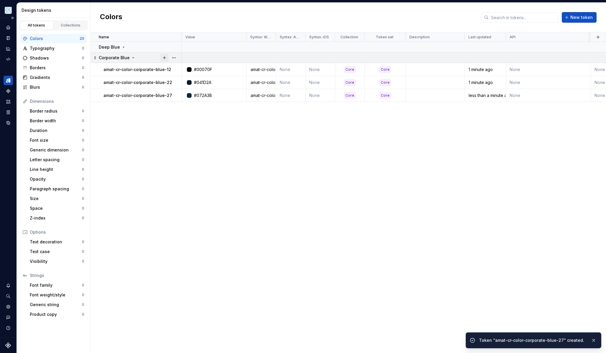
click at [167, 57] on button "button" at bounding box center [164, 58] width 8 height 8
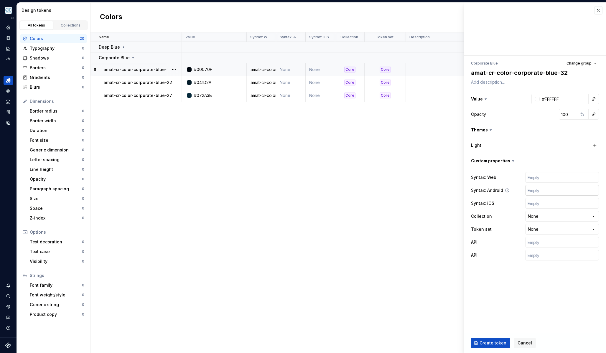
click at [538, 185] on input "text" at bounding box center [562, 190] width 74 height 11
click at [540, 179] on input "text" at bounding box center [562, 177] width 74 height 11
paste input "amat-cr-color-corporate-blue-32"
click at [544, 217] on html "Pulsar C Dataset APG Mobile Design tokens All tokens Collections Colors 20 Typo…" at bounding box center [303, 176] width 606 height 353
click at [540, 233] on html "Pulsar C Dataset APG Mobile Design tokens All tokens Collections Colors 20 Typo…" at bounding box center [303, 176] width 606 height 353
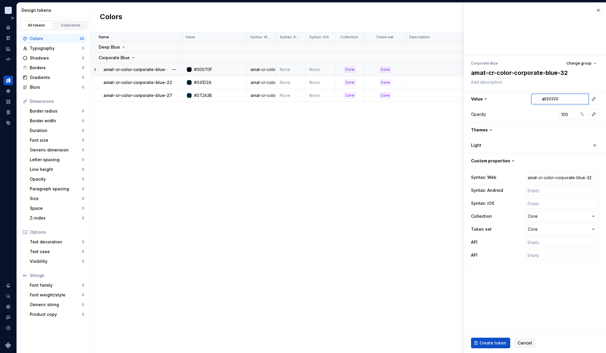
click at [556, 100] on input "#FFFFFF" at bounding box center [564, 99] width 49 height 11
paste input "0A374D"
click at [497, 335] on div "Create token Cancel" at bounding box center [535, 343] width 142 height 20
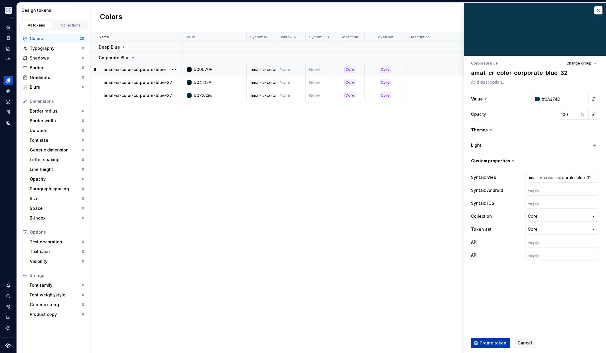
click at [481, 340] on span "Create token" at bounding box center [493, 343] width 27 height 6
click at [166, 57] on button "button" at bounding box center [164, 58] width 8 height 8
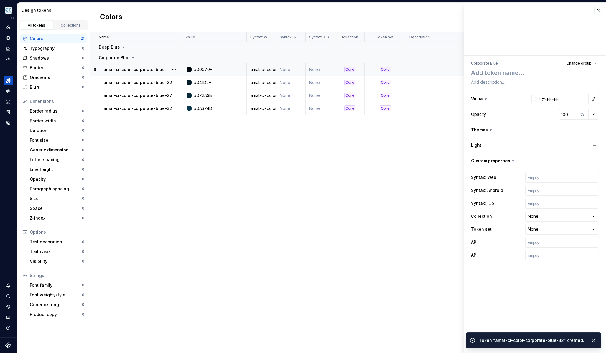
click at [523, 67] on div "Corporate Blue Change group" at bounding box center [535, 63] width 128 height 8
click at [522, 68] on textarea at bounding box center [534, 72] width 128 height 11
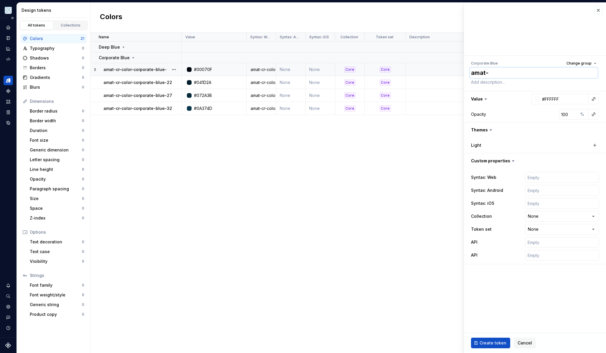
paste textarea "cr-color-corporate-blue-37"
click at [543, 174] on input "text" at bounding box center [562, 177] width 74 height 11
paste input "amat-cr-color-corporate-blue-37"
click at [539, 215] on html "Pulsar C Dataset APG Mobile Design tokens All tokens Collections Colors 21 Typo…" at bounding box center [303, 176] width 606 height 353
click at [542, 234] on html "Pulsar C Dataset APG Mobile Design tokens All tokens Collections Colors 21 Typo…" at bounding box center [303, 176] width 606 height 353
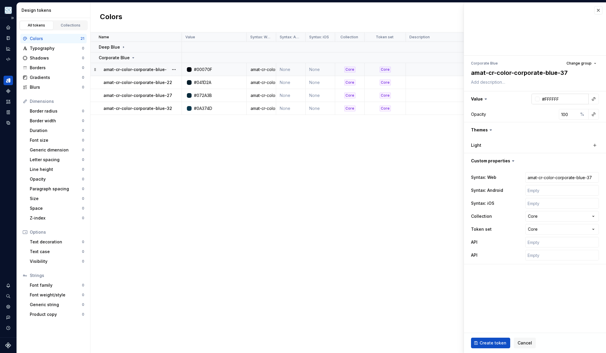
click at [562, 98] on input "#FFFFFF" at bounding box center [564, 99] width 49 height 11
paste input "0E455"
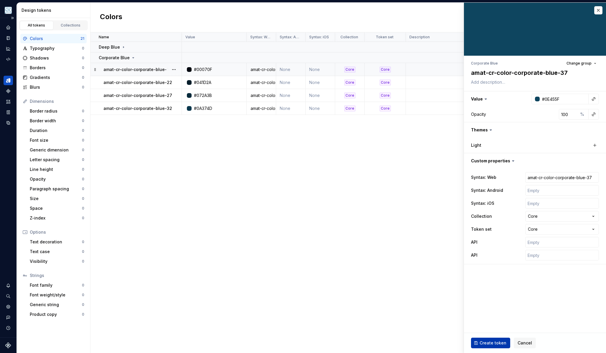
click at [480, 340] on span "Create token" at bounding box center [493, 343] width 27 height 6
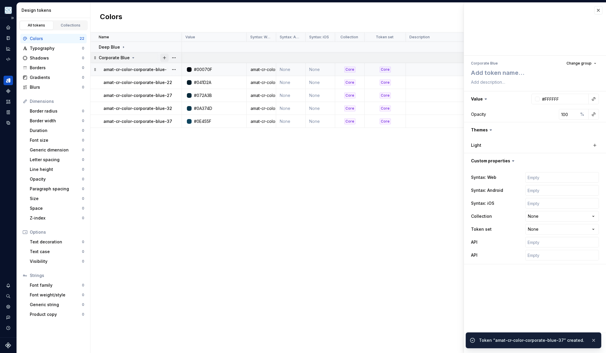
click at [164, 56] on button "button" at bounding box center [164, 58] width 8 height 8
click at [513, 68] on textarea at bounding box center [534, 72] width 128 height 11
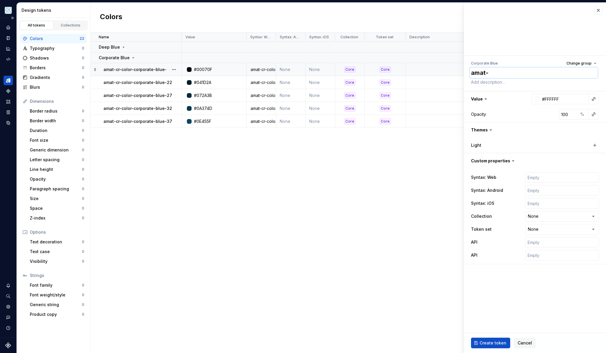
paste textarea "cr-color-corporate-blue-42"
click at [548, 176] on input "text" at bounding box center [562, 177] width 74 height 11
paste input "amat-cr-color-corporate-blue-42"
click at [549, 99] on input "#FFFFFF" at bounding box center [564, 99] width 49 height 11
paste input "125472"
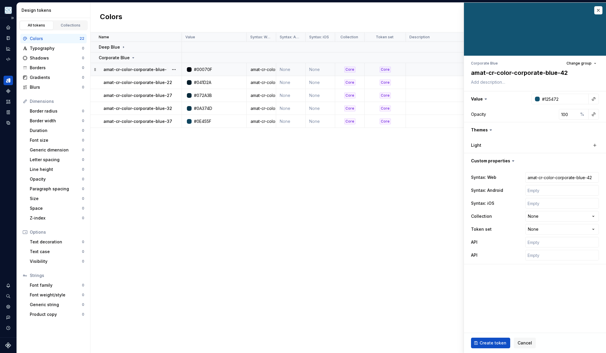
click at [545, 209] on div "Syntax: Web amat-cr-color-corporate-blue-42 Syntax: Android Syntax: iOS Collect…" at bounding box center [535, 216] width 128 height 91
click at [545, 215] on html "Pulsar C Dataset APG Mobile Design tokens All tokens Collections Colors 22 Typo…" at bounding box center [303, 176] width 606 height 353
click at [543, 231] on html "Pulsar C Dataset APG Mobile Design tokens All tokens Collections Colors 22 Typo…" at bounding box center [303, 176] width 606 height 353
click at [496, 337] on div "Create token Cancel" at bounding box center [535, 343] width 142 height 20
click at [496, 338] on button "Create token" at bounding box center [490, 343] width 39 height 11
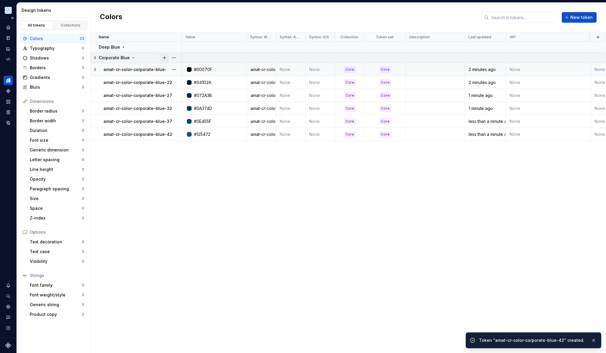
click at [167, 58] on button "button" at bounding box center [164, 58] width 8 height 8
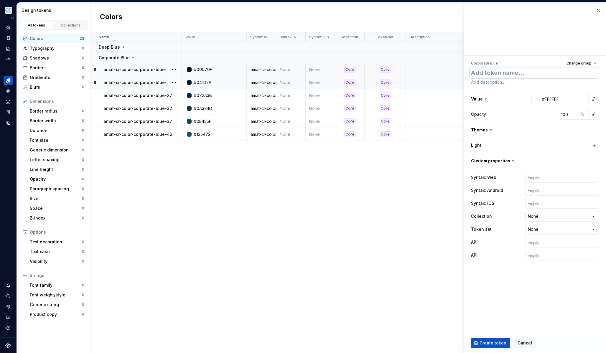
click at [519, 74] on textarea at bounding box center [534, 72] width 128 height 11
paste textarea "cr-color-corporate-blue-47"
click at [559, 176] on input "text" at bounding box center [562, 177] width 74 height 11
paste input "amat-cr-color-corporate-blue-47"
click at [535, 215] on html "Pulsar C Dataset APG Mobile Design tokens All tokens Collections Colors 23 Typo…" at bounding box center [303, 176] width 606 height 353
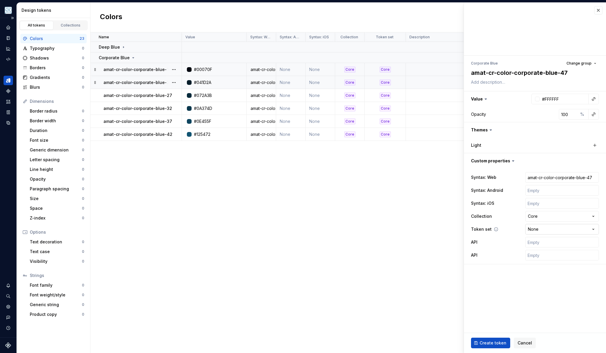
click at [545, 233] on html "Pulsar C Dataset APG Mobile Design tokens All tokens Collections Colors 23 Typo…" at bounding box center [303, 176] width 606 height 353
click at [561, 98] on input "#FFFFFF" at bounding box center [564, 99] width 49 height 11
paste input "156285"
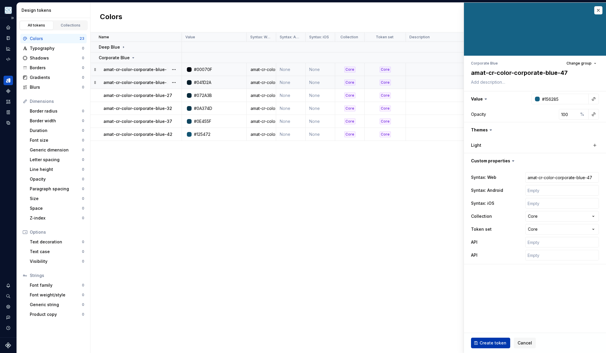
click at [495, 340] on span "Create token" at bounding box center [493, 343] width 27 height 6
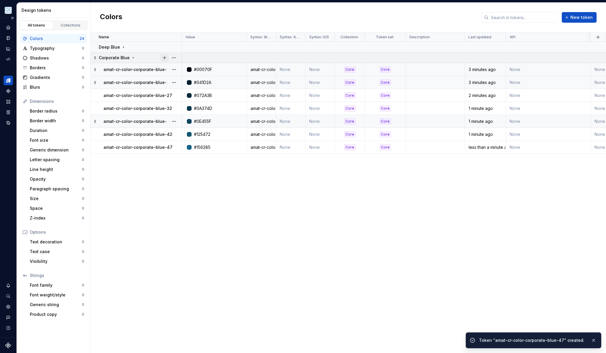
click at [166, 59] on button "button" at bounding box center [164, 58] width 8 height 8
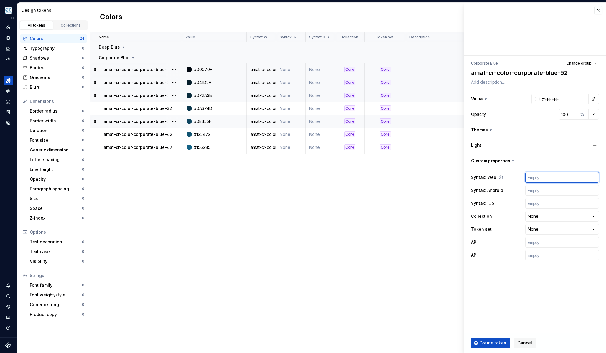
click at [564, 176] on input "text" at bounding box center [562, 177] width 74 height 11
paste input "amat-cr-color-corporate-blue-52"
click at [567, 94] on input "#FFFFFF" at bounding box center [564, 99] width 49 height 11
paste input "267196"
click at [540, 216] on html "Pulsar C Dataset APG Mobile Design tokens All tokens Collections Colors 24 Typo…" at bounding box center [303, 176] width 606 height 353
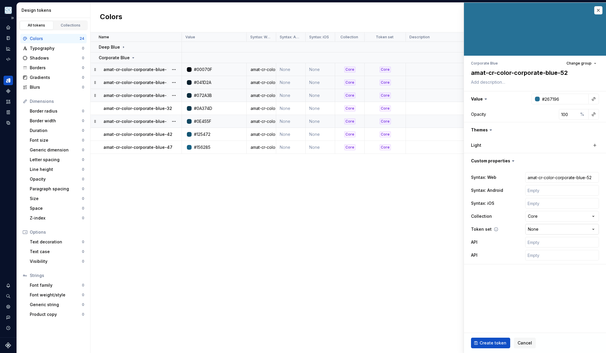
click at [538, 231] on html "Pulsar C Dataset APG Mobile Design tokens All tokens Collections Colors 24 Typo…" at bounding box center [303, 176] width 606 height 353
click at [487, 341] on span "Create token" at bounding box center [493, 343] width 27 height 6
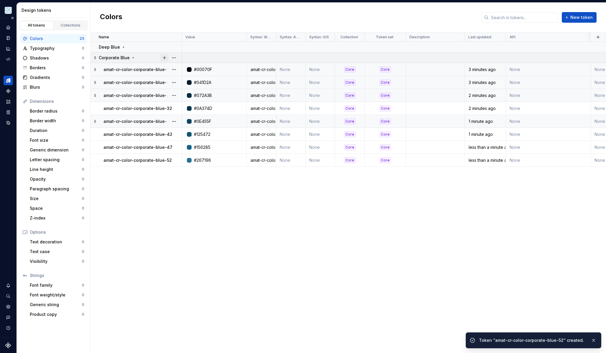
click at [162, 56] on button "button" at bounding box center [164, 58] width 8 height 8
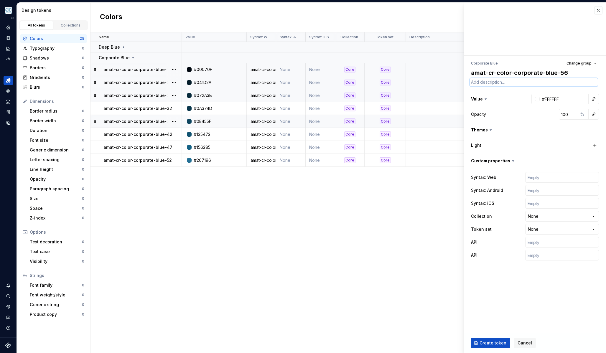
click at [504, 83] on textarea at bounding box center [534, 82] width 128 height 8
click at [547, 177] on input "text" at bounding box center [562, 177] width 74 height 11
paste input "amat-cr-color-corporate-blue-56"
click at [539, 218] on html "Pulsar C Dataset APG Mobile Design tokens All tokens Collections Colors 25 Typo…" at bounding box center [303, 176] width 606 height 353
click at [539, 231] on html "Pulsar C Dataset APG Mobile Design tokens All tokens Collections Colors 25 Typo…" at bounding box center [303, 176] width 606 height 353
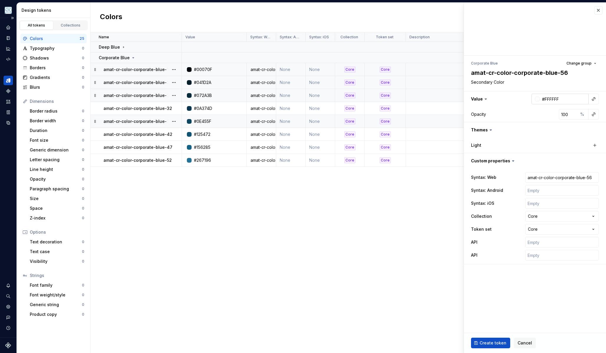
click at [552, 97] on input "#FFFFFF" at bounding box center [564, 99] width 49 height 11
paste input "347DA2"
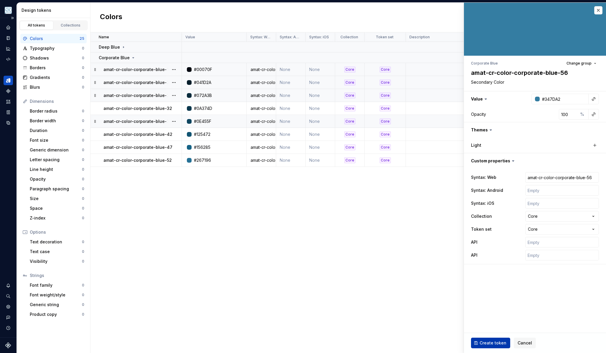
click at [480, 342] on span "Create token" at bounding box center [493, 343] width 27 height 6
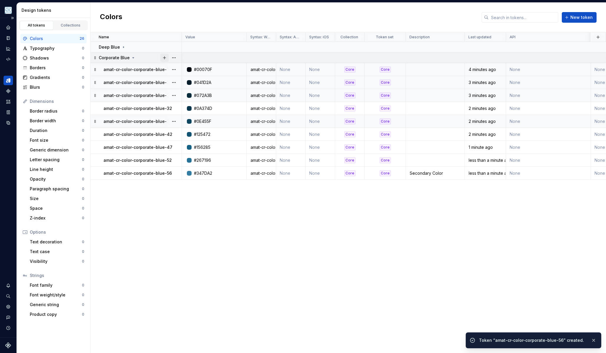
click at [166, 57] on button "button" at bounding box center [164, 58] width 8 height 8
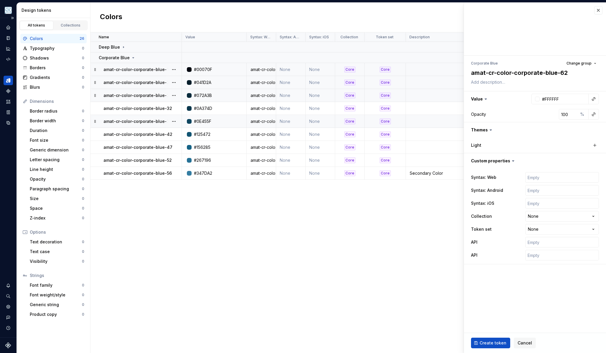
click at [549, 183] on div "Syntax: Web Syntax: Android Syntax: iOS Collection None **** **** ******** Toke…" at bounding box center [535, 216] width 128 height 91
click at [550, 181] on input "text" at bounding box center [562, 177] width 74 height 11
paste input "amat-cr-color-corporate-blue-62"
click at [564, 103] on input "#FFFFFF" at bounding box center [564, 99] width 49 height 11
paste input "478FB5"
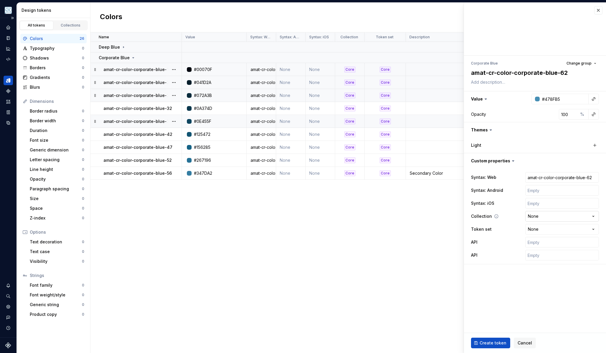
click at [542, 215] on html "Pulsar C Dataset APG Mobile Design tokens All tokens Collections Colors 26 Typo…" at bounding box center [303, 176] width 606 height 353
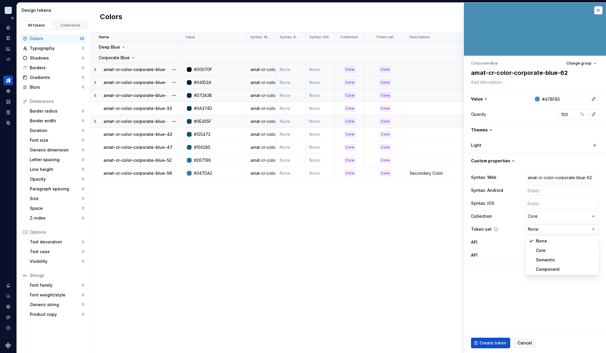
click at [542, 230] on html "Pulsar C Dataset APG Mobile Design tokens All tokens Collections Colors 26 Typo…" at bounding box center [303, 176] width 606 height 353
click at [486, 342] on span "Create token" at bounding box center [493, 343] width 27 height 6
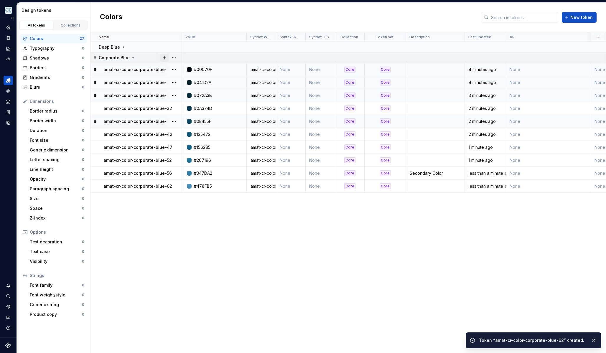
click at [163, 55] on button "button" at bounding box center [164, 58] width 8 height 8
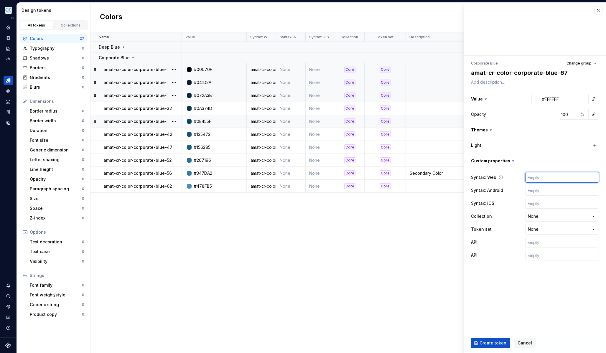
click at [538, 180] on input "text" at bounding box center [562, 177] width 74 height 11
paste input "amat-cr-color-corporate-blue-67"
click at [558, 101] on input "#FFFFFF" at bounding box center [564, 99] width 49 height 11
paste input "579FC5"
click at [535, 216] on html "Pulsar C Dataset APG Mobile Design tokens All tokens Collections Colors 27 Typo…" at bounding box center [303, 176] width 606 height 353
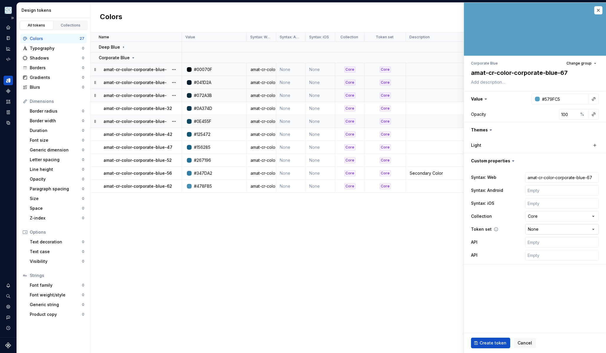
click at [543, 231] on html "Pulsar C Dataset APG Mobile Design tokens All tokens Collections Colors 27 Typo…" at bounding box center [303, 176] width 606 height 353
click at [504, 340] on button "Create token" at bounding box center [490, 343] width 39 height 11
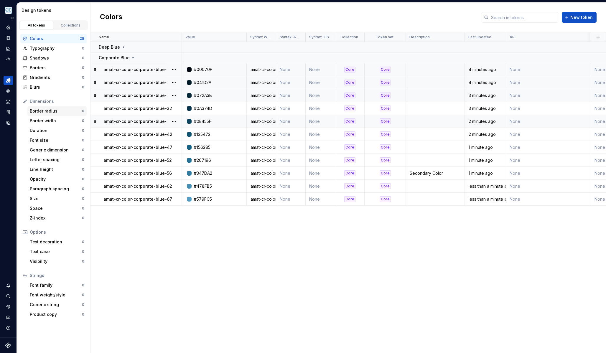
click at [42, 109] on div "Border radius" at bounding box center [56, 111] width 52 height 6
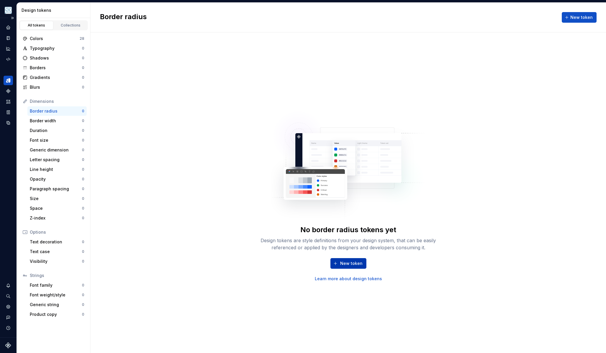
click at [349, 266] on span "New token" at bounding box center [351, 264] width 22 height 6
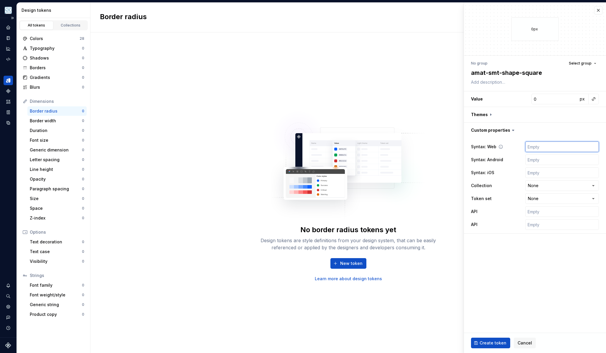
click at [557, 147] on input "text" at bounding box center [562, 146] width 74 height 11
paste input "amat-smt-shape-square"
click at [560, 101] on input "0" at bounding box center [554, 99] width 47 height 11
click at [541, 189] on html "Pulsar C Dataset APG Mobile Design tokens All tokens Collections Colors 28 Typo…" at bounding box center [303, 176] width 606 height 353
click at [546, 186] on html "Pulsar C Dataset APG Mobile Design tokens All tokens Collections Colors 28 Typo…" at bounding box center [303, 176] width 606 height 353
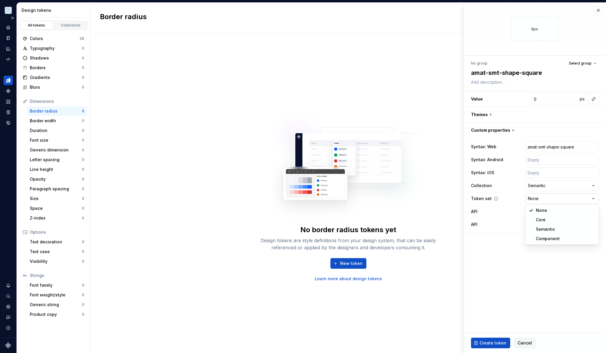
click at [549, 200] on html "Pulsar C Dataset APG Mobile Design tokens All tokens Collections Colors 28 Typo…" at bounding box center [303, 176] width 606 height 353
click at [486, 341] on span "Create token" at bounding box center [493, 343] width 27 height 6
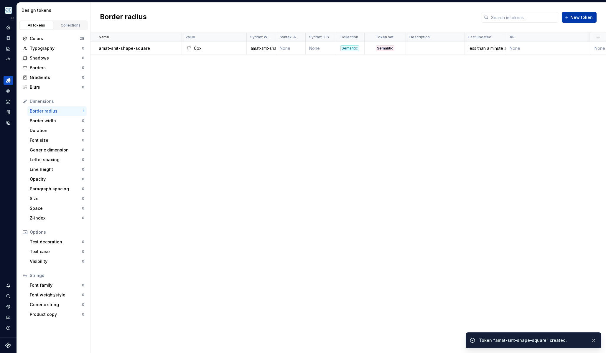
click at [578, 19] on span "New token" at bounding box center [581, 17] width 22 height 6
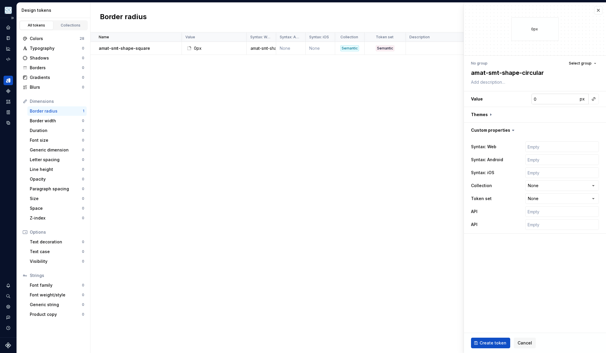
click at [554, 98] on input "0" at bounding box center [554, 99] width 47 height 11
click at [582, 99] on span "px" at bounding box center [582, 98] width 5 height 5
click at [582, 99] on span "rem" at bounding box center [582, 98] width 7 height 5
click at [535, 145] on input "text" at bounding box center [562, 146] width 74 height 11
paste input "amat-smt-shape-circular"
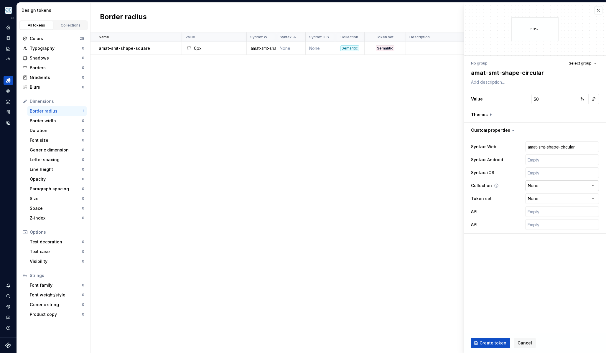
click at [539, 188] on html "Pulsar C Dataset APG Mobile Design tokens All tokens Collections Colors 28 Typo…" at bounding box center [303, 176] width 606 height 353
click at [543, 202] on html "Pulsar C Dataset APG Mobile Design tokens All tokens Collections Colors 28 Typo…" at bounding box center [303, 176] width 606 height 353
click at [484, 344] on span "Create token" at bounding box center [493, 343] width 27 height 6
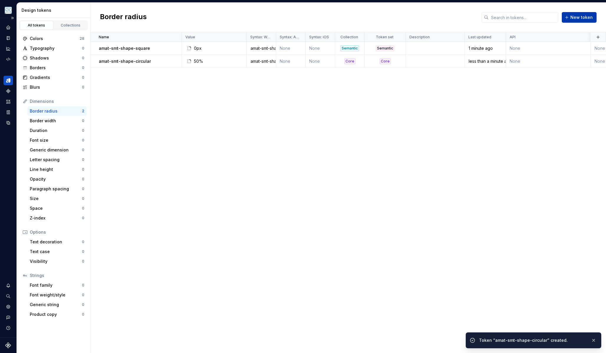
click at [577, 18] on span "New token" at bounding box center [581, 17] width 22 height 6
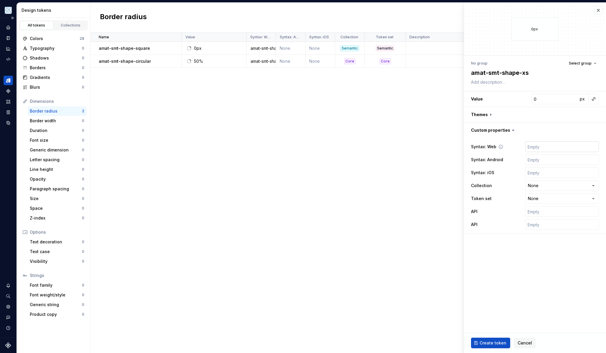
click at [535, 149] on input "text" at bounding box center [562, 146] width 74 height 11
paste input "amat-smt-shape-xs"
click at [539, 185] on html "Pulsar C Dataset APG Mobile Design tokens All tokens Collections Colors 28 Typo…" at bounding box center [303, 176] width 606 height 353
click at [540, 187] on html "Pulsar C Dataset APG Mobile Design tokens All tokens Collections Colors 28 Typo…" at bounding box center [303, 176] width 606 height 353
click at [547, 195] on html "Pulsar C Dataset APG Mobile Design tokens All tokens Collections Colors 28 Typo…" at bounding box center [303, 176] width 606 height 353
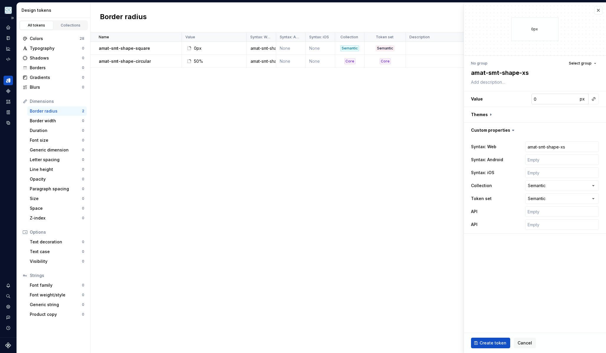
click at [545, 100] on input "0" at bounding box center [554, 99] width 47 height 11
click at [497, 346] on button "Create token" at bounding box center [490, 343] width 39 height 11
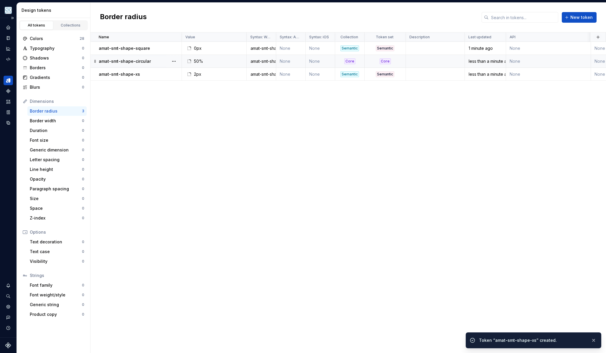
click at [346, 61] on div "Core" at bounding box center [349, 61] width 11 height 6
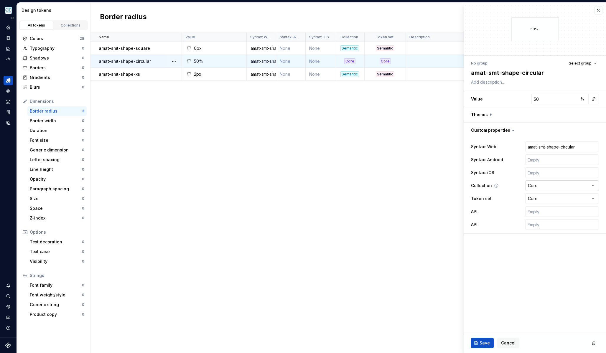
click at [544, 187] on html "Pulsar C Dataset APG Mobile Design tokens All tokens Collections Colors 28 Typo…" at bounding box center [303, 176] width 606 height 353
click at [552, 197] on html "Pulsar C Dataset APG Mobile Design tokens All tokens Collections Colors 28 Typo…" at bounding box center [303, 176] width 606 height 353
click at [478, 341] on button "Save" at bounding box center [482, 343] width 23 height 11
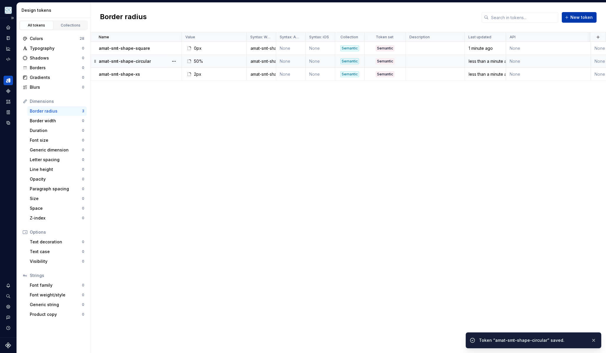
click at [579, 20] on span "New token" at bounding box center [581, 17] width 22 height 6
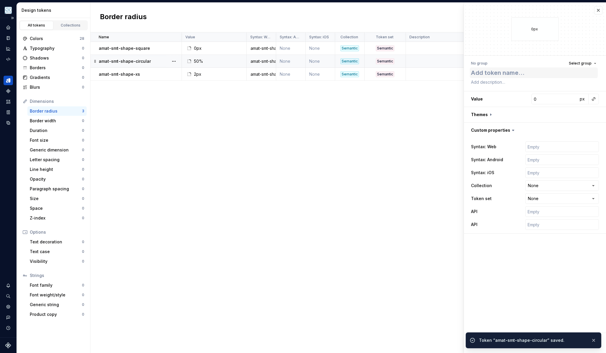
click at [523, 72] on textarea at bounding box center [534, 72] width 128 height 11
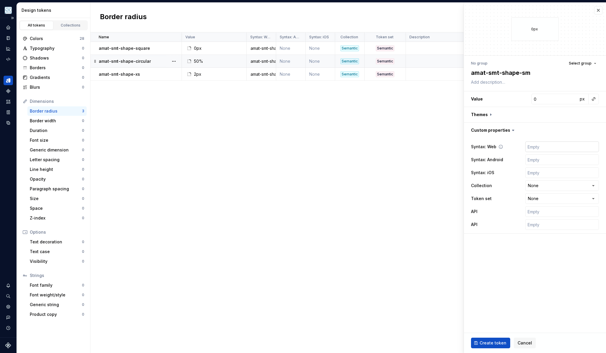
click at [558, 146] on input "text" at bounding box center [562, 146] width 74 height 11
paste input "amat-smt-shape-sm"
click at [547, 99] on input "0" at bounding box center [554, 99] width 47 height 11
click at [538, 188] on html "Pulsar C Dataset APG Mobile Design tokens All tokens Collections Colors 28 Typo…" at bounding box center [303, 176] width 606 height 353
click at [543, 182] on html "Pulsar C Dataset APG Mobile Design tokens All tokens Collections Colors 28 Typo…" at bounding box center [303, 176] width 606 height 353
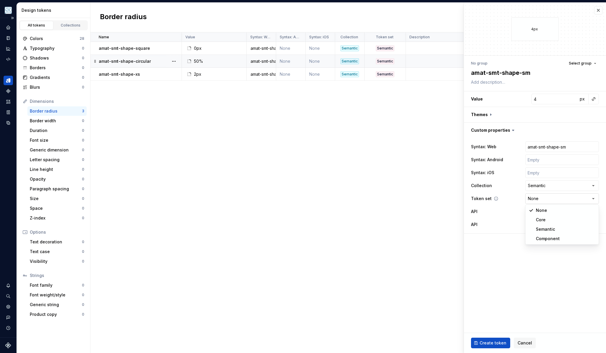
click at [546, 196] on html "Pulsar C Dataset APG Mobile Design tokens All tokens Collections Colors 28 Typo…" at bounding box center [303, 176] width 606 height 353
click at [501, 341] on span "Create token" at bounding box center [493, 343] width 27 height 6
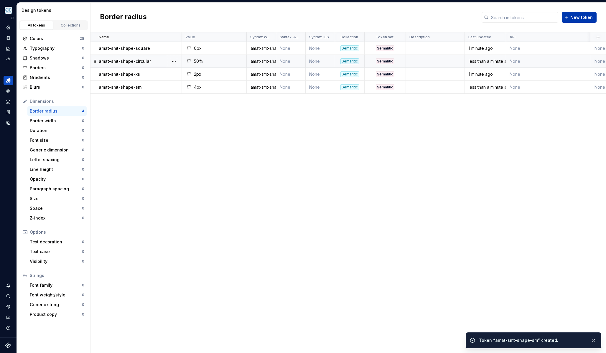
click at [569, 20] on button "New token" at bounding box center [579, 17] width 35 height 11
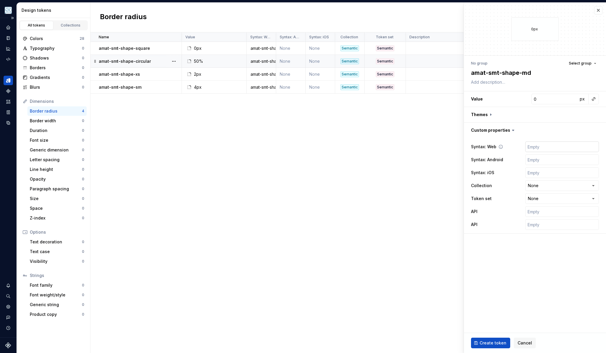
click at [549, 143] on input "text" at bounding box center [562, 146] width 74 height 11
paste input "amat-smt-shape-md"
click at [551, 188] on html "Pulsar C Dataset APG Mobile Design tokens All tokens Collections Colors 28 Typo…" at bounding box center [303, 176] width 606 height 353
click at [553, 199] on html "Pulsar C Dataset APG Mobile Design tokens All tokens Collections Colors 28 Typo…" at bounding box center [303, 176] width 606 height 353
click at [538, 139] on div "Syntax: Web amat-smt-shape-md Syntax: Android Syntax: iOS Collection Semantic *…" at bounding box center [535, 185] width 142 height 95
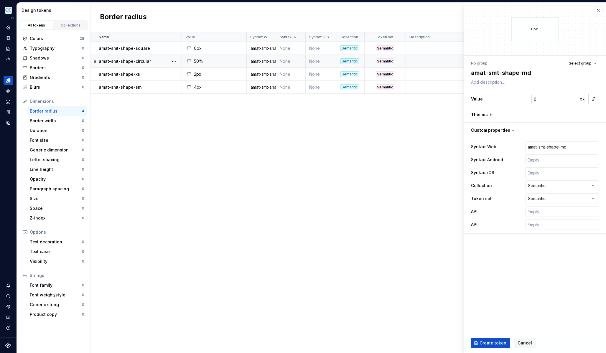
click at [539, 99] on input "0" at bounding box center [554, 99] width 47 height 11
click at [498, 340] on span "Create token" at bounding box center [493, 343] width 27 height 6
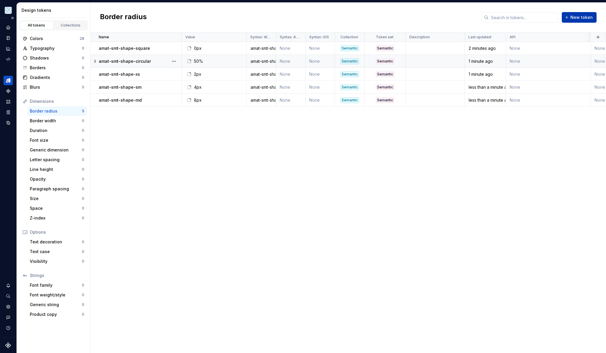
click at [577, 17] on span "New token" at bounding box center [581, 17] width 22 height 6
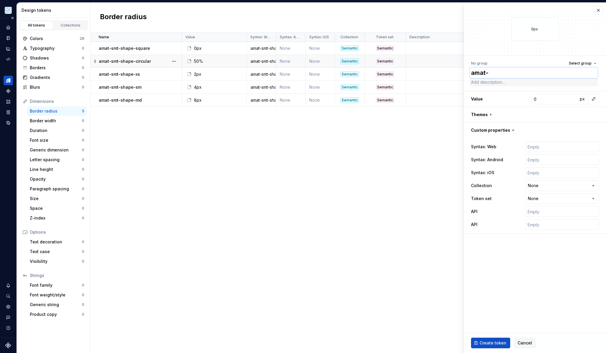
paste textarea "smt-shape-lg"
click at [554, 155] on input "text" at bounding box center [562, 159] width 74 height 11
click at [556, 147] on input "text" at bounding box center [562, 146] width 74 height 11
paste input "amat-smt-shape-lg"
click at [547, 101] on input "0" at bounding box center [554, 99] width 47 height 11
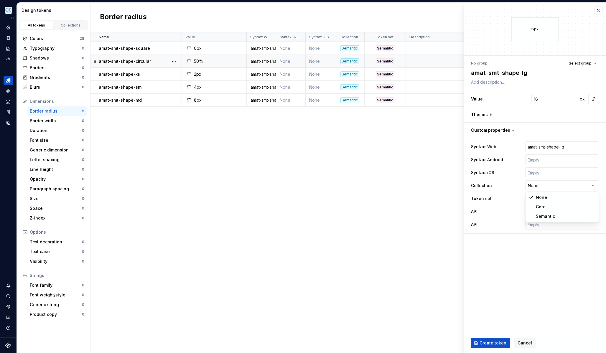
click at [533, 186] on html "Pulsar C Dataset APG Mobile Design tokens All tokens Collections Colors 28 Typo…" at bounding box center [303, 176] width 606 height 353
click at [541, 200] on html "Pulsar C Dataset APG Mobile Design tokens All tokens Collections Colors 28 Typo…" at bounding box center [303, 176] width 606 height 353
click at [491, 342] on span "Create token" at bounding box center [493, 343] width 27 height 6
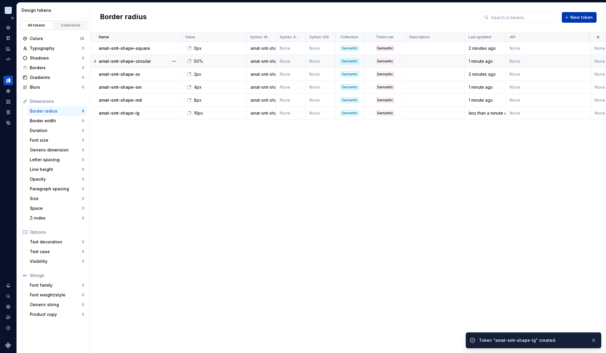
click at [573, 16] on span "New token" at bounding box center [581, 17] width 22 height 6
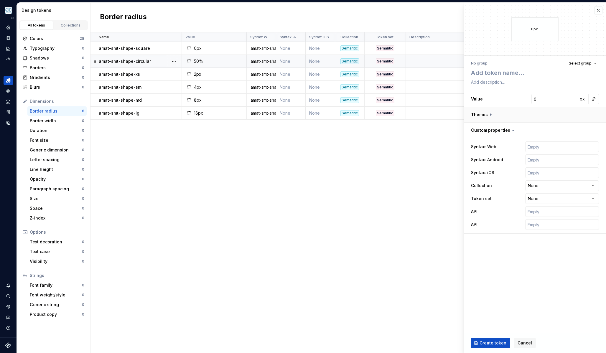
click at [491, 113] on button "button" at bounding box center [535, 114] width 142 height 15
click at [490, 115] on icon at bounding box center [491, 114] width 2 height 1
click at [490, 116] on icon at bounding box center [491, 115] width 6 height 6
click at [488, 114] on icon at bounding box center [491, 115] width 6 height 6
click at [491, 114] on icon at bounding box center [491, 114] width 2 height 1
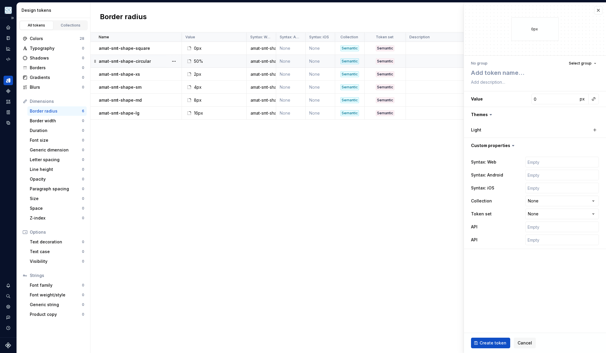
click at [490, 114] on icon at bounding box center [491, 114] width 2 height 1
click at [484, 114] on button "button" at bounding box center [535, 114] width 142 height 15
click at [520, 70] on textarea at bounding box center [534, 72] width 128 height 11
paste textarea "smt-shape-xl"
click at [541, 145] on input "text" at bounding box center [562, 146] width 74 height 11
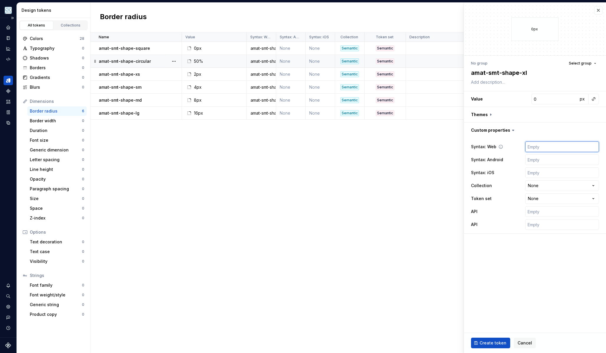
paste input "amat-smt-shape-xl"
click at [536, 97] on input "0" at bounding box center [554, 99] width 47 height 11
click at [542, 187] on html "Pulsar C Dataset APG Mobile Design tokens All tokens Collections Colors 28 Typo…" at bounding box center [303, 176] width 606 height 353
click at [546, 199] on html "Pulsar C Dataset APG Mobile Design tokens All tokens Collections Colors 28 Typo…" at bounding box center [303, 176] width 606 height 353
click at [490, 346] on span "Create token" at bounding box center [493, 343] width 27 height 6
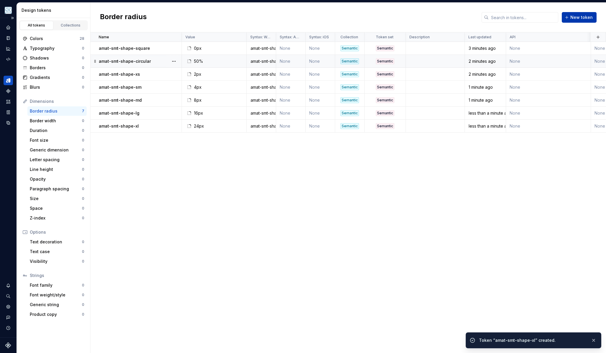
click at [590, 15] on span "New token" at bounding box center [581, 17] width 22 height 6
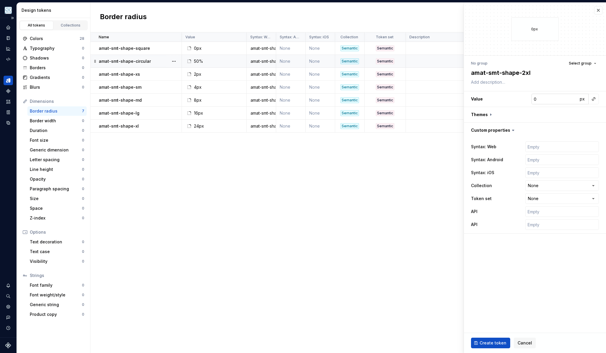
click at [537, 97] on input "0" at bounding box center [554, 99] width 47 height 11
click at [530, 146] on input "text" at bounding box center [562, 146] width 74 height 11
paste input "smt-shape-2xl"
click at [548, 186] on html "Pulsar C Dataset APG Mobile Design tokens All tokens Collections Colors 28 Typo…" at bounding box center [303, 176] width 606 height 353
click at [552, 199] on html "Pulsar C Dataset APG Mobile Design tokens All tokens Collections Colors 28 Typo…" at bounding box center [303, 176] width 606 height 353
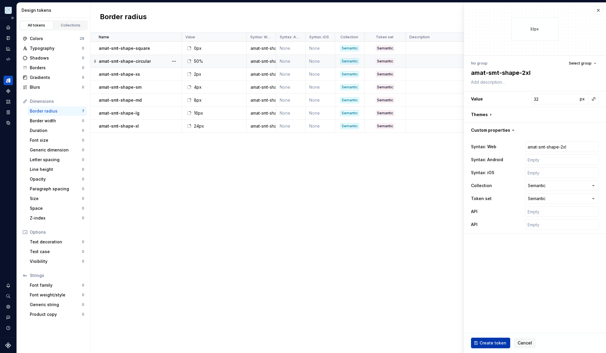
click at [485, 343] on span "Create token" at bounding box center [493, 343] width 27 height 6
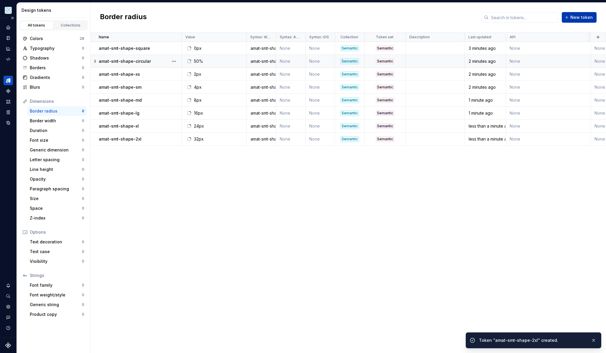
click at [579, 20] on button "New token" at bounding box center [579, 17] width 35 height 11
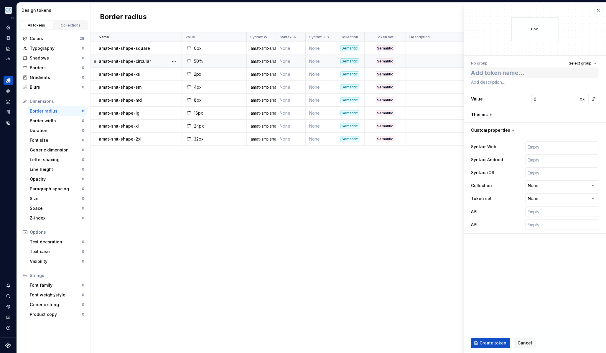
click at [526, 73] on textarea at bounding box center [534, 72] width 128 height 11
click at [541, 148] on input "text" at bounding box center [562, 146] width 74 height 11
paste input "amat-smt-shape-3xl"
click at [547, 100] on input "0" at bounding box center [554, 99] width 47 height 11
click at [533, 186] on html "Pulsar C Dataset APG Mobile Design tokens All tokens Collections Colors 28 Typo…" at bounding box center [303, 176] width 606 height 353
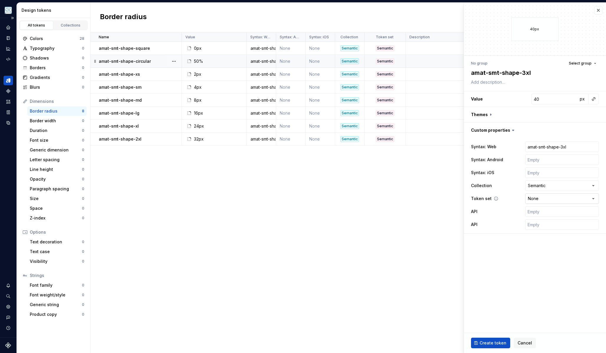
click at [539, 200] on html "Pulsar C Dataset APG Mobile Design tokens All tokens Collections Colors 28 Typo…" at bounding box center [303, 176] width 606 height 353
click at [487, 339] on button "Create token" at bounding box center [490, 343] width 39 height 11
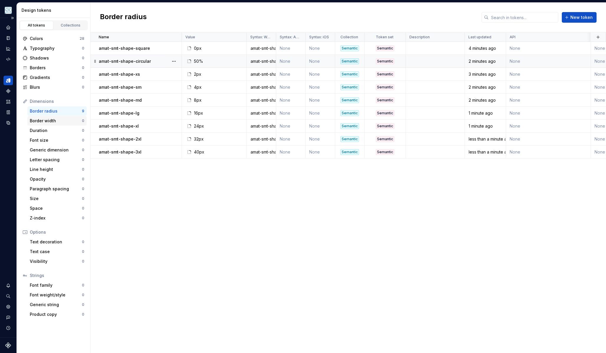
click at [57, 119] on div "Border width" at bounding box center [56, 121] width 52 height 6
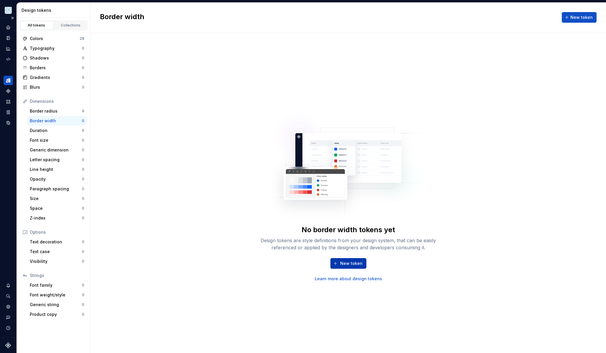
click at [348, 262] on span "New token" at bounding box center [351, 264] width 22 height 6
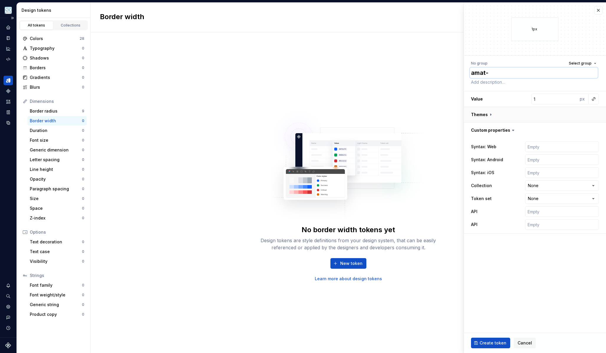
paste textarea "smt-space-border-width-sm"
click at [537, 149] on input "text" at bounding box center [562, 146] width 74 height 11
paste input "smt-space-border-width-sm"
click at [544, 187] on html "Pulsar C Dataset APG Mobile Design tokens All tokens Collections Colors 28 Typo…" at bounding box center [303, 176] width 606 height 353
click at [542, 201] on html "Pulsar C Dataset APG Mobile Design tokens All tokens Collections Colors 28 Typo…" at bounding box center [303, 176] width 606 height 353
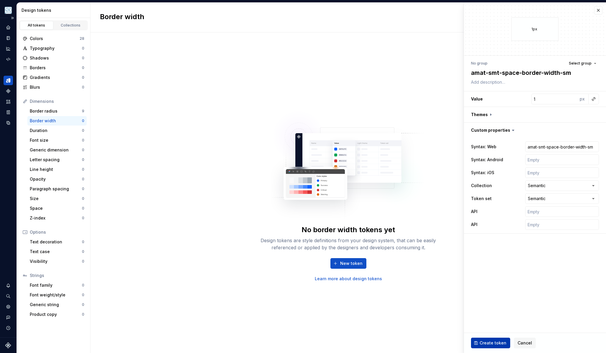
click at [490, 342] on span "Create token" at bounding box center [493, 343] width 27 height 6
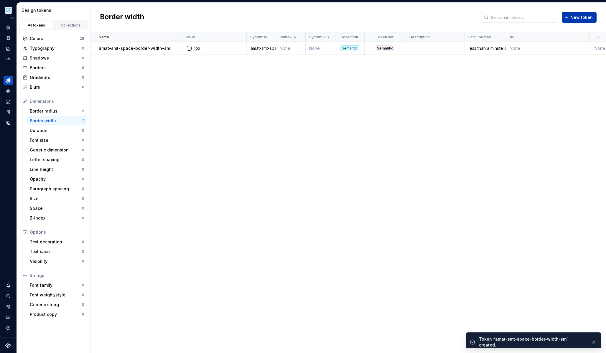
click at [572, 17] on span "New token" at bounding box center [581, 17] width 22 height 6
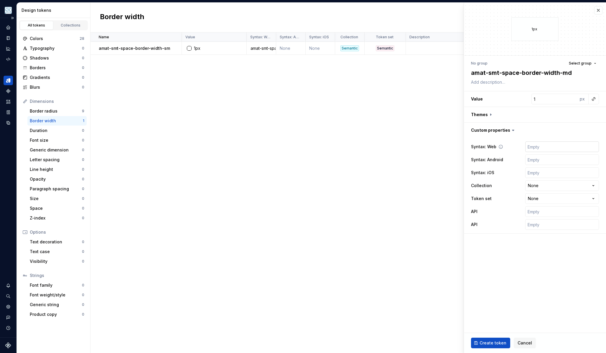
click at [537, 149] on input "text" at bounding box center [562, 146] width 74 height 11
paste input "amat-smt-space-border-width-md"
click at [540, 186] on html "Pulsar C Dataset APG Mobile Design tokens All tokens Collections Colors 28 Typo…" at bounding box center [303, 176] width 606 height 353
click at [549, 199] on html "Pulsar C Dataset APG Mobile Design tokens All tokens Collections Colors 28 Typo…" at bounding box center [303, 176] width 606 height 353
click at [539, 96] on input "1" at bounding box center [554, 99] width 47 height 11
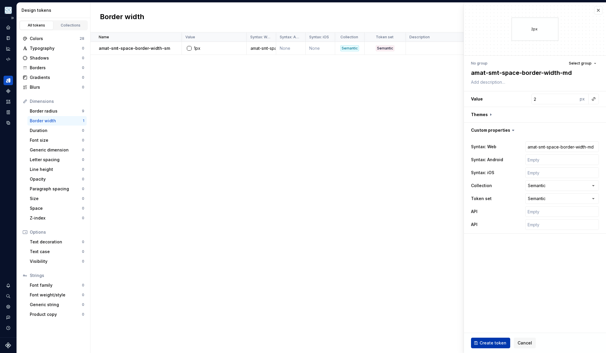
click at [480, 342] on span "Create token" at bounding box center [493, 343] width 27 height 6
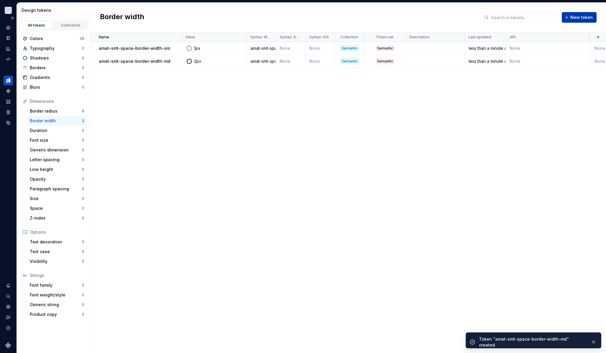
click at [570, 19] on button "New token" at bounding box center [579, 17] width 35 height 11
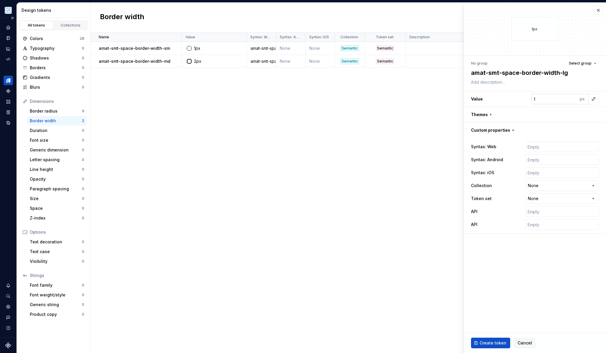
click at [563, 97] on input "1" at bounding box center [554, 99] width 47 height 11
click at [537, 185] on html "Pulsar C Dataset APG Mobile Design tokens All tokens Collections Colors 28 Typo…" at bounding box center [303, 176] width 606 height 353
click at [552, 202] on html "Pulsar C Dataset APG Mobile Design tokens All tokens Collections Colors 28 Typo…" at bounding box center [303, 176] width 606 height 353
click at [545, 145] on input "text" at bounding box center [562, 146] width 74 height 11
paste input "smt-space-border-width-lg"
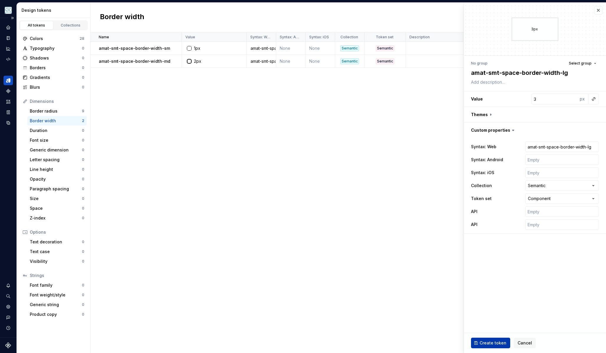
click at [483, 342] on span "Create token" at bounding box center [493, 343] width 27 height 6
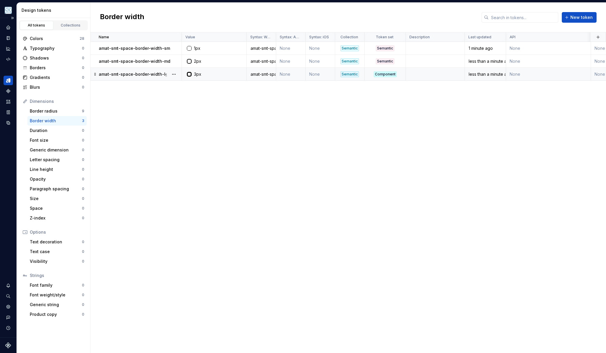
click at [375, 74] on div "Component" at bounding box center [385, 74] width 23 height 6
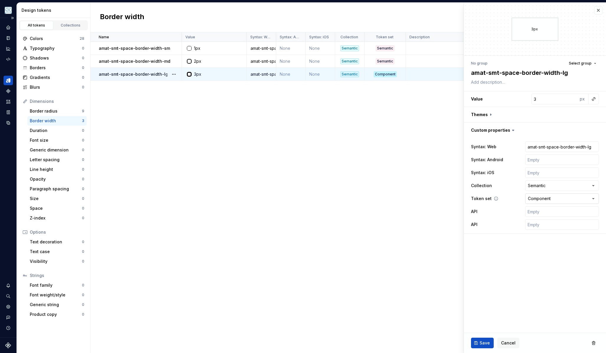
click at [544, 200] on html "Pulsar C Dataset APG Mobile Design tokens All tokens Collections Colors 28 Typo…" at bounding box center [303, 176] width 606 height 353
click at [483, 340] on button "Save" at bounding box center [482, 343] width 23 height 11
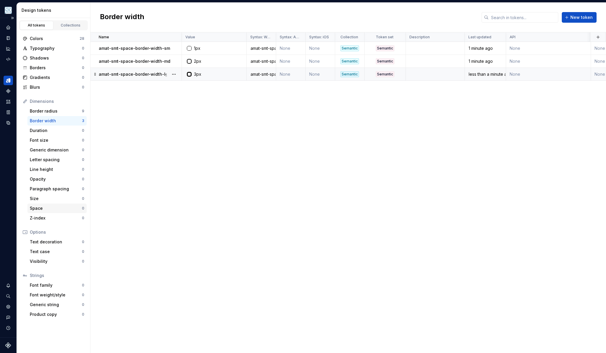
click at [54, 211] on div "Space" at bounding box center [56, 208] width 52 height 6
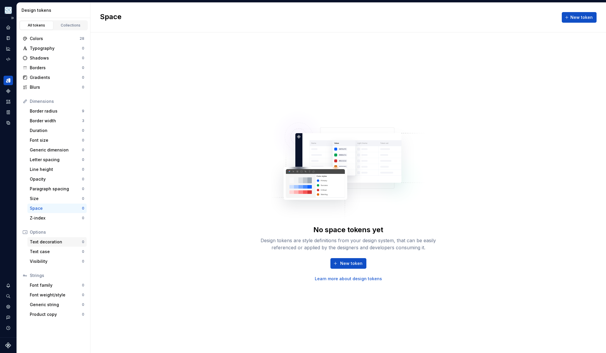
click at [58, 239] on div "Text decoration" at bounding box center [56, 242] width 52 height 6
click at [352, 263] on span "New token" at bounding box center [351, 264] width 22 height 6
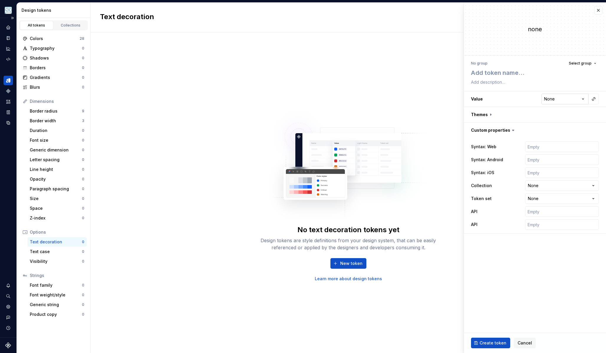
click at [568, 98] on html "**********" at bounding box center [303, 176] width 606 height 353
click at [567, 99] on html "**********" at bounding box center [303, 176] width 606 height 353
click at [599, 10] on button "button" at bounding box center [598, 10] width 8 height 8
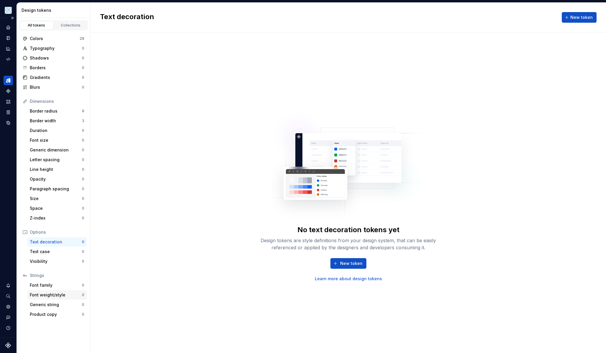
click at [51, 294] on div "Font weight/style" at bounding box center [56, 295] width 52 height 6
click at [362, 264] on button "New token" at bounding box center [348, 263] width 36 height 11
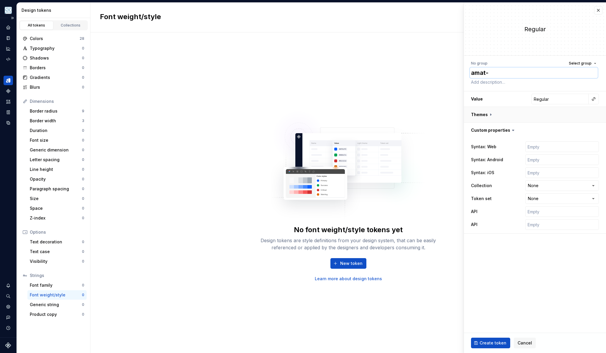
paste textarea "cr-typeface-weight-regular"
click at [536, 147] on input "text" at bounding box center [562, 146] width 74 height 11
paste input "amat-cr-typeface-weight-regular"
click at [545, 188] on html "Pulsar C Dataset APG Mobile Design tokens All tokens Collections Colors 28 Typo…" at bounding box center [303, 176] width 606 height 353
click at [541, 202] on html "Pulsar C Dataset APG Mobile Design tokens All tokens Collections Colors 28 Typo…" at bounding box center [303, 176] width 606 height 353
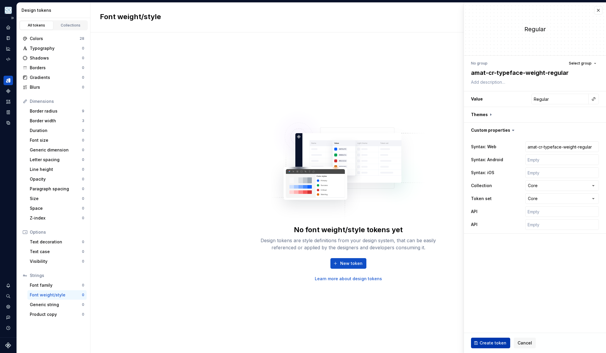
click at [491, 342] on span "Create token" at bounding box center [493, 343] width 27 height 6
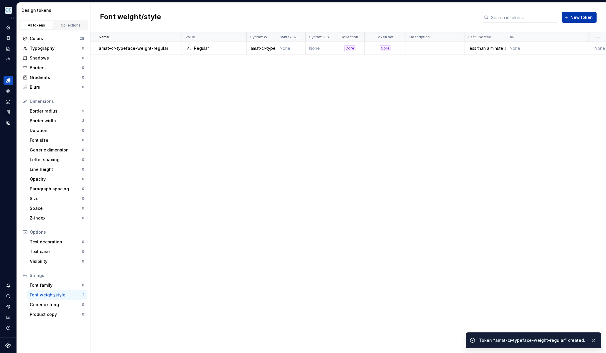
click at [575, 18] on span "New token" at bounding box center [581, 17] width 22 height 6
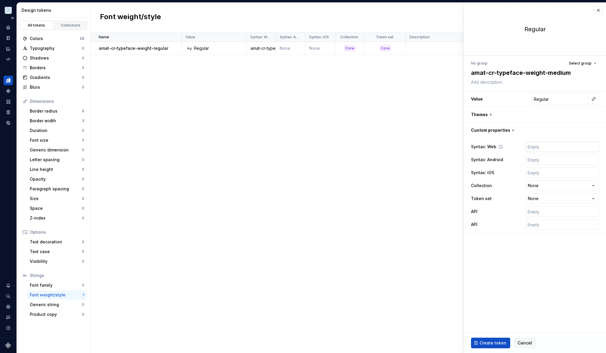
click at [543, 144] on input "text" at bounding box center [562, 146] width 74 height 11
paste input "amat-cr-typeface-weight-medium"
click at [551, 96] on input "Regular" at bounding box center [559, 99] width 57 height 11
click at [579, 104] on input "Regular" at bounding box center [559, 99] width 57 height 11
click at [595, 99] on button "button" at bounding box center [593, 99] width 8 height 8
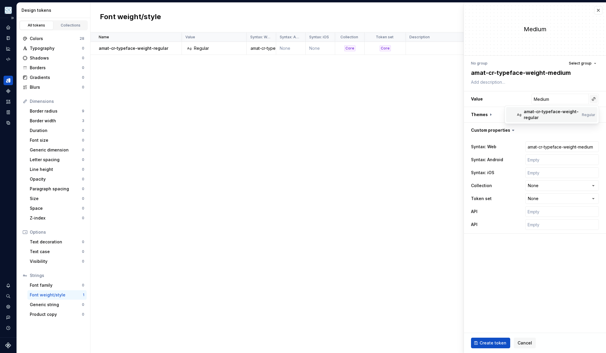
click at [595, 99] on html "Pulsar C Dataset APG Mobile Design tokens All tokens Collections Colors 28 Typo…" at bounding box center [303, 176] width 606 height 353
click at [542, 186] on html "Pulsar C Dataset APG Mobile Design tokens All tokens Collections Colors 28 Typo…" at bounding box center [303, 176] width 606 height 353
click at [541, 198] on html "Pulsar C Dataset APG Mobile Design tokens All tokens Collections Colors 28 Typo…" at bounding box center [303, 176] width 606 height 353
click at [505, 103] on h3 "Value Medium" at bounding box center [535, 98] width 142 height 15
click at [480, 341] on span "Create token" at bounding box center [493, 343] width 27 height 6
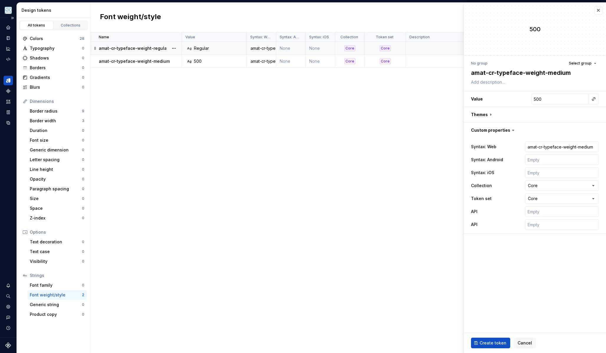
click at [207, 47] on div "Regular" at bounding box center [201, 48] width 15 height 6
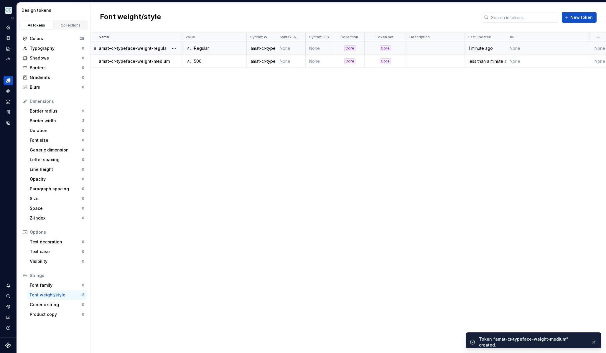
click at [203, 51] on div "Regular" at bounding box center [201, 48] width 15 height 6
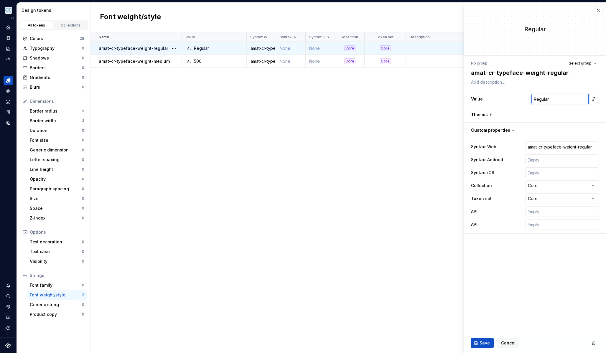
click at [500, 98] on h3 "Value Regular" at bounding box center [535, 98] width 142 height 15
click at [481, 345] on span "Save" at bounding box center [485, 343] width 10 height 6
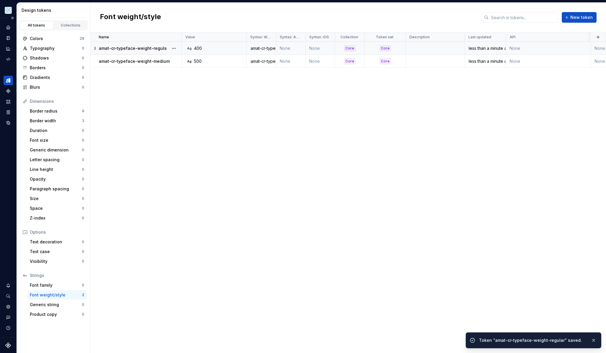
click at [223, 49] on div "Ag 400" at bounding box center [216, 48] width 60 height 6
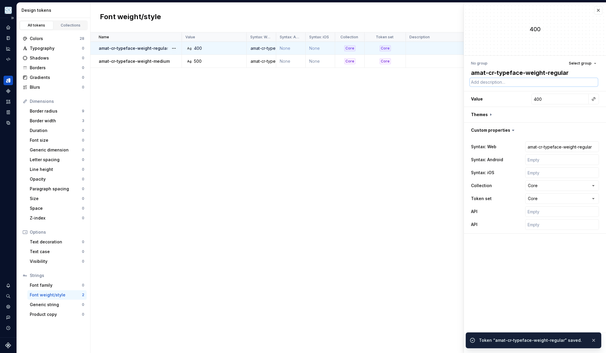
click at [493, 82] on textarea at bounding box center [534, 82] width 128 height 8
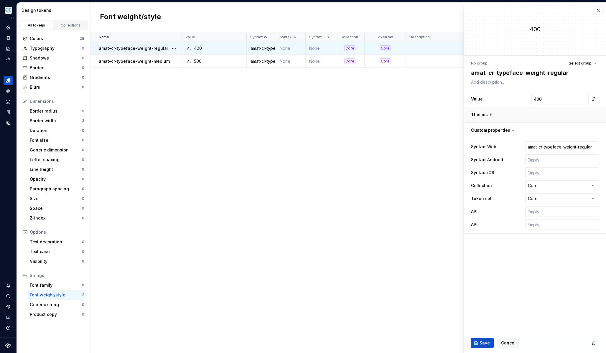
click at [469, 117] on button "button" at bounding box center [535, 114] width 142 height 15
click at [458, 130] on div "Name Value Syntax: Web Syntax: Android Syntax: iOS Collection Token set Descrip…" at bounding box center [348, 192] width 516 height 321
click at [311, 114] on div "Name Value Syntax: Web Syntax: Android Syntax: iOS Collection Token set Descrip…" at bounding box center [348, 192] width 516 height 321
click at [505, 340] on button "Cancel" at bounding box center [508, 343] width 22 height 11
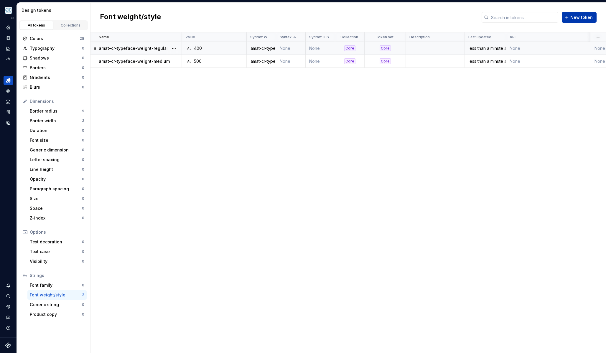
click at [584, 20] on span "New token" at bounding box center [581, 17] width 22 height 6
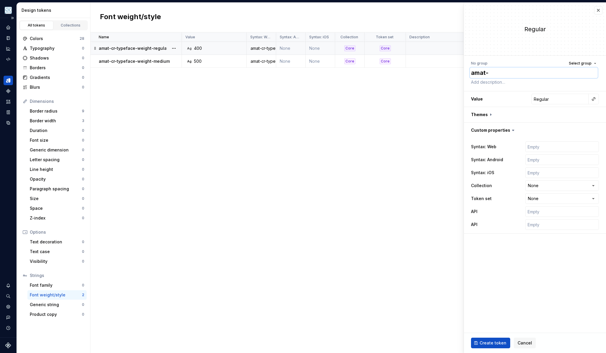
paste textarea "cr-typeface-weight-bold"
click at [541, 149] on input "text" at bounding box center [562, 146] width 74 height 11
paste input "amat-cr-typeface-weight-bold"
click at [549, 101] on input "Regular" at bounding box center [559, 99] width 57 height 11
click at [555, 185] on html "Pulsar C Dataset APG Mobile Design tokens All tokens Collections Colors 28 Typo…" at bounding box center [303, 176] width 606 height 353
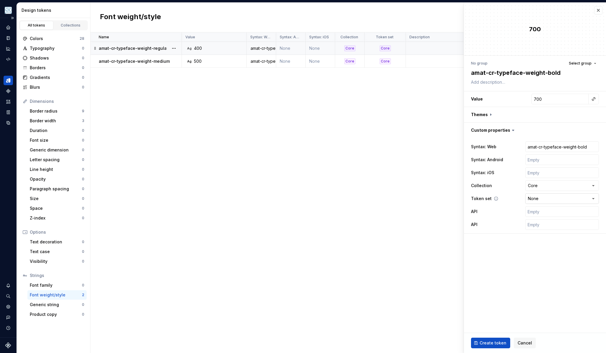
click at [546, 200] on html "Pulsar C Dataset APG Mobile Design tokens All tokens Collections Colors 28 Typo…" at bounding box center [303, 176] width 606 height 353
click at [495, 342] on span "Create token" at bounding box center [493, 343] width 27 height 6
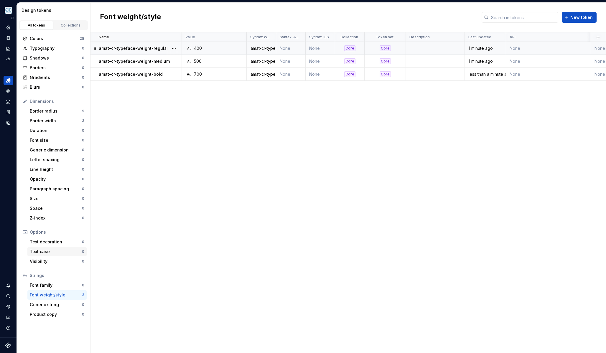
click at [50, 253] on div "Text case" at bounding box center [56, 252] width 52 height 6
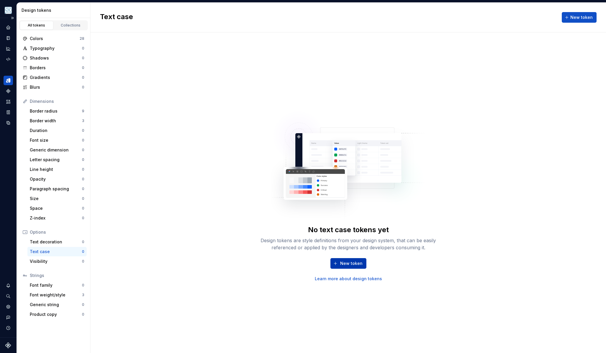
click at [348, 259] on button "New token" at bounding box center [348, 263] width 36 height 11
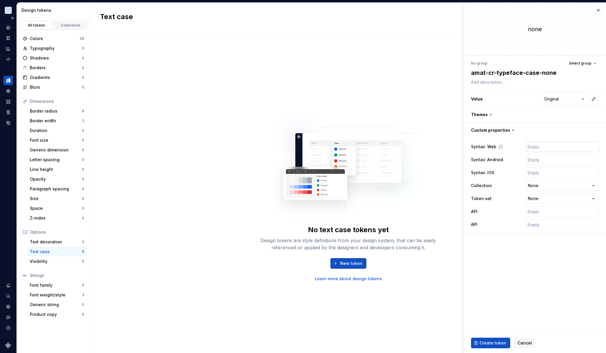
click at [541, 148] on input "text" at bounding box center [562, 146] width 74 height 11
paste input "amat-cr-typeface-case-none"
click at [561, 101] on html "**********" at bounding box center [303, 176] width 606 height 353
click at [540, 186] on html "**********" at bounding box center [303, 176] width 606 height 353
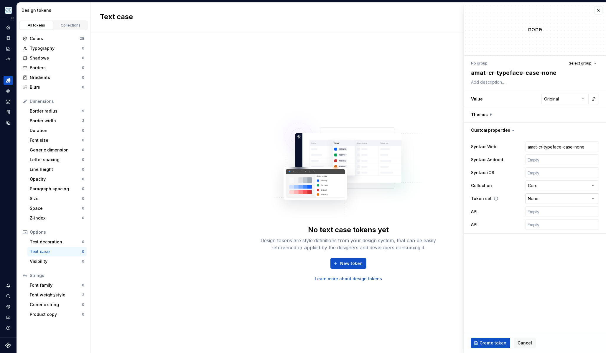
click at [541, 199] on html "**********" at bounding box center [303, 176] width 606 height 353
click at [486, 345] on span "Create token" at bounding box center [493, 343] width 27 height 6
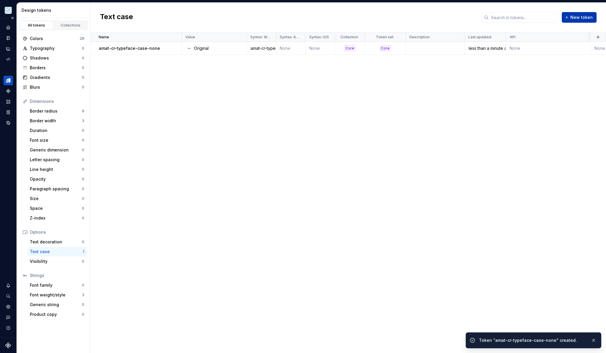
click at [578, 17] on span "New token" at bounding box center [581, 17] width 22 height 6
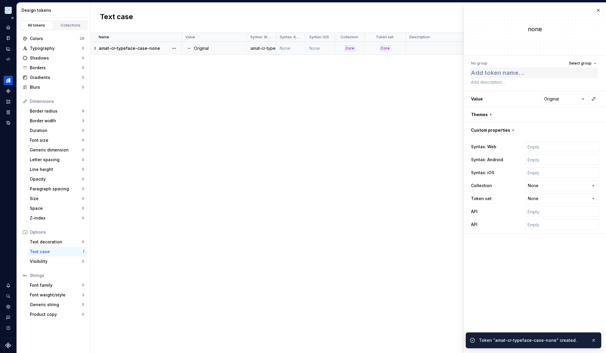
click at [482, 75] on textarea at bounding box center [534, 72] width 128 height 11
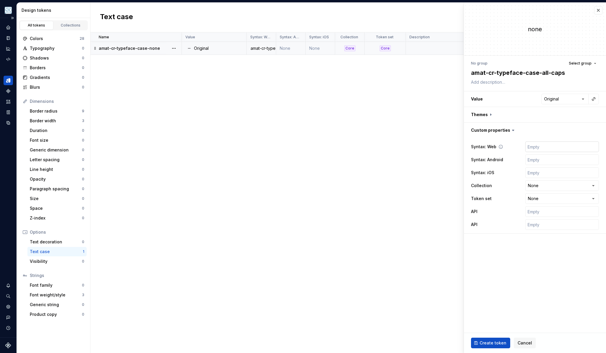
click at [549, 149] on input "text" at bounding box center [562, 146] width 74 height 11
paste input "amat-cr-typeface-case-all-caps"
click at [572, 96] on html "**********" at bounding box center [303, 176] width 606 height 353
click at [562, 102] on html "**********" at bounding box center [303, 176] width 606 height 353
click at [535, 187] on html "**********" at bounding box center [303, 176] width 606 height 353
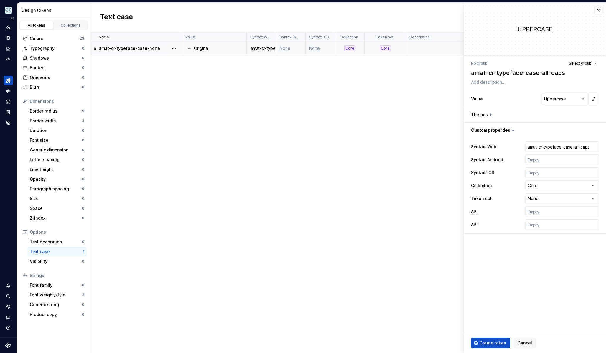
click at [541, 205] on div "Syntax: Web amat-cr-typeface-case-all-caps Syntax: Android Syntax: iOS Collecti…" at bounding box center [535, 185] width 128 height 91
click at [544, 201] on html "**********" at bounding box center [303, 176] width 606 height 353
click at [488, 345] on span "Create token" at bounding box center [493, 343] width 27 height 6
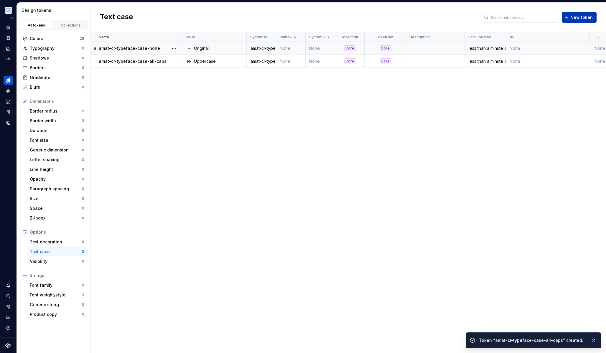
click at [574, 19] on span "New token" at bounding box center [581, 17] width 22 height 6
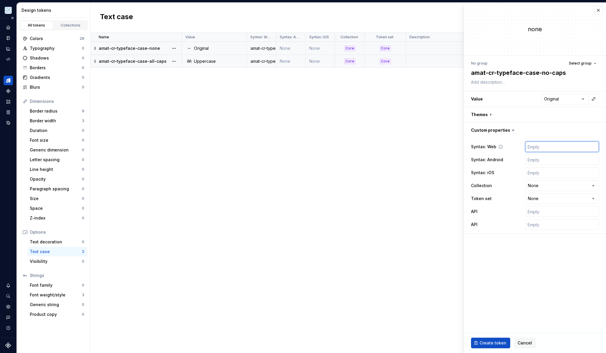
click at [534, 145] on input "text" at bounding box center [562, 146] width 74 height 11
paste input "amat-cr-typeface-case-no-caps"
click at [554, 101] on html "**********" at bounding box center [303, 176] width 606 height 353
click at [538, 185] on html "**********" at bounding box center [303, 176] width 606 height 353
click at [541, 201] on html "**********" at bounding box center [303, 176] width 606 height 353
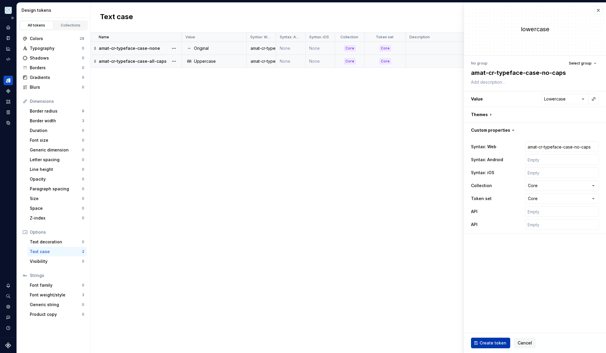
click at [488, 344] on span "Create token" at bounding box center [493, 343] width 27 height 6
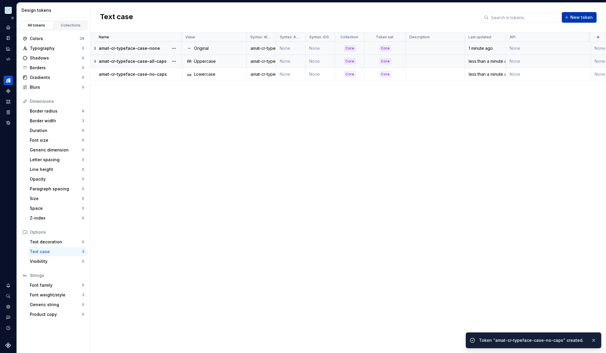
click at [573, 19] on span "New token" at bounding box center [581, 17] width 22 height 6
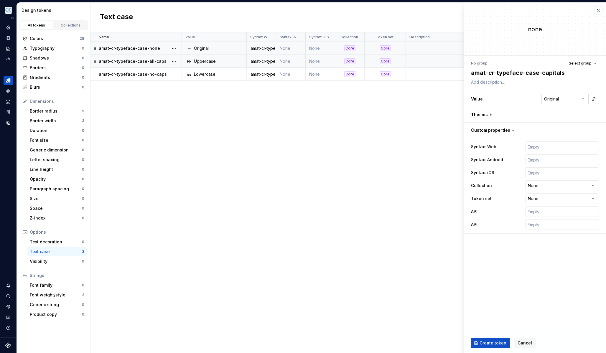
click at [567, 103] on html "Pulsar C Dataset APG Mobile Design tokens All tokens Collections Colors 28 Typo…" at bounding box center [303, 176] width 606 height 353
click at [540, 146] on input "text" at bounding box center [562, 146] width 74 height 11
paste input "amat-cr-typeface-case-capitals"
click at [543, 183] on html "Pulsar C Dataset APG Mobile Design tokens All tokens Collections Colors 28 Typo…" at bounding box center [303, 176] width 606 height 353
click at [542, 197] on html "Pulsar C Dataset APG Mobile Design tokens All tokens Collections Colors 28 Typo…" at bounding box center [303, 176] width 606 height 353
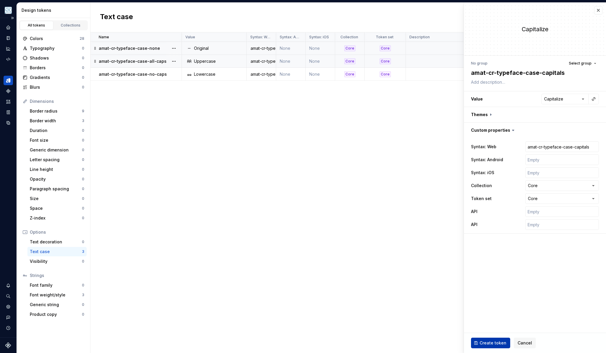
click at [493, 341] on span "Create token" at bounding box center [493, 343] width 27 height 6
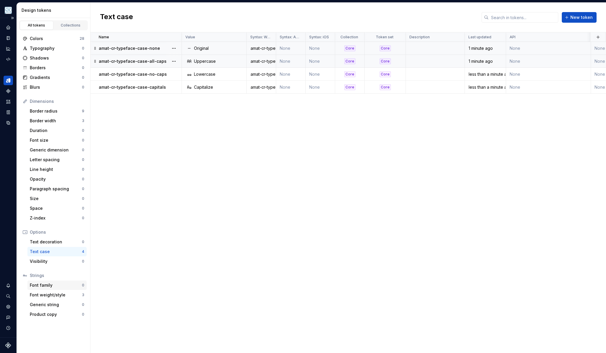
click at [50, 286] on div "Font family" at bounding box center [56, 285] width 52 height 6
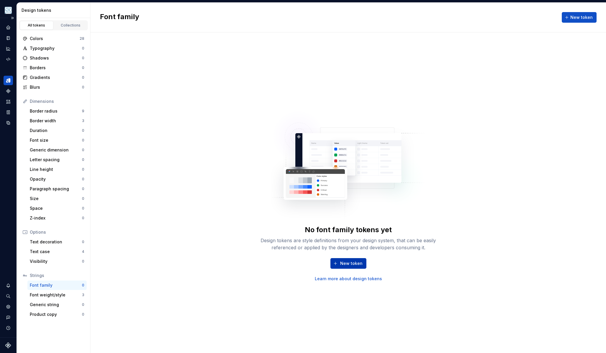
click at [347, 259] on button "New token" at bounding box center [348, 263] width 36 height 11
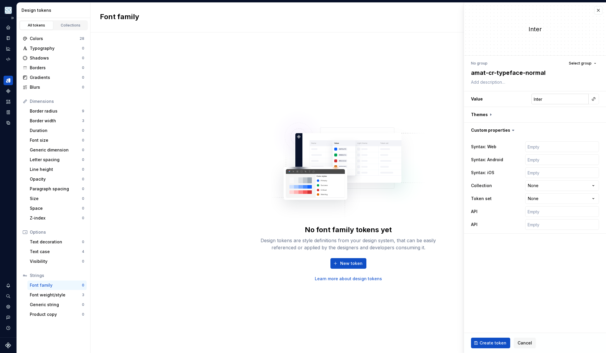
click at [564, 102] on input "Inter" at bounding box center [559, 99] width 57 height 11
click at [534, 73] on textarea "amat-cr-typeface-normal" at bounding box center [534, 72] width 128 height 11
click at [546, 142] on input "text" at bounding box center [562, 146] width 74 height 11
paste input "amat-cr-typeface-normal"
click at [544, 185] on html "Pulsar C Dataset APG Mobile Design tokens All tokens Collections Colors 28 Typo…" at bounding box center [303, 176] width 606 height 353
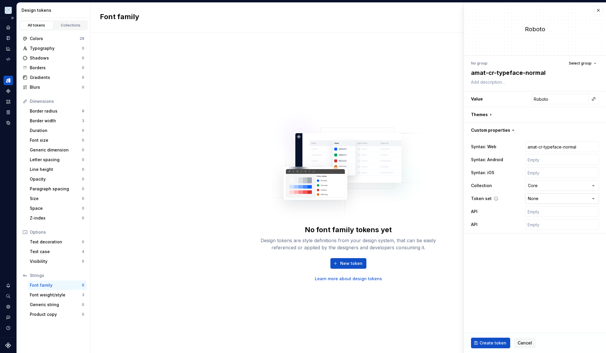
click at [544, 202] on html "Pulsar C Dataset APG Mobile Design tokens All tokens Collections Colors 28 Typo…" at bounding box center [303, 176] width 606 height 353
click at [486, 343] on span "Create token" at bounding box center [493, 343] width 27 height 6
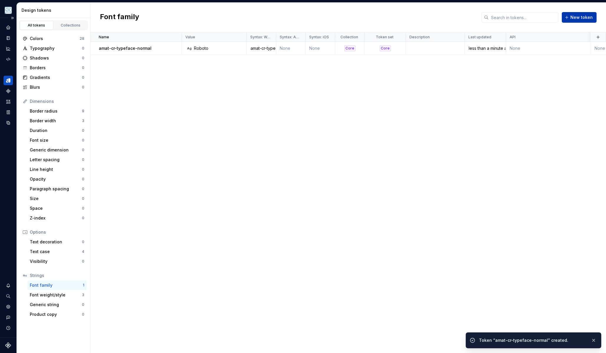
click at [575, 19] on span "New token" at bounding box center [581, 17] width 22 height 6
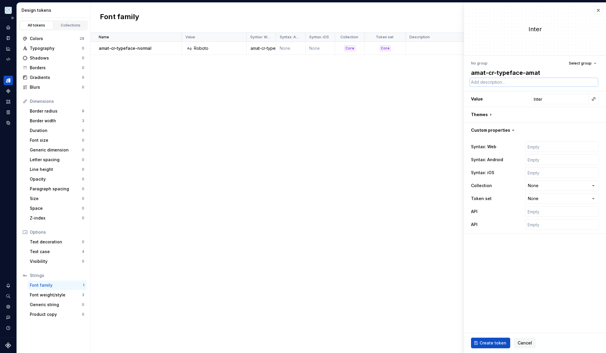
click at [476, 85] on textarea at bounding box center [534, 82] width 128 height 8
click at [560, 100] on input "Inter" at bounding box center [559, 99] width 57 height 11
paste input "Open Sans"
click at [538, 148] on input "text" at bounding box center [562, 146] width 74 height 11
click at [529, 73] on textarea "amat-cr-typeface-amat" at bounding box center [534, 72] width 128 height 11
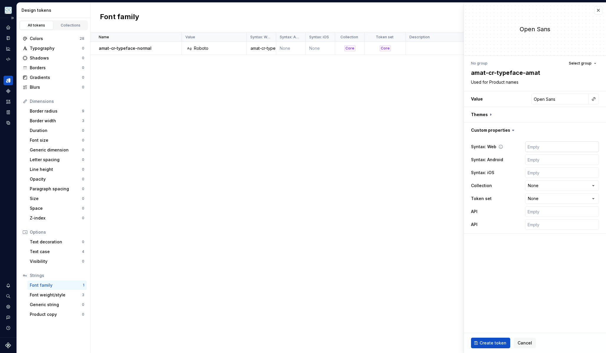
click at [553, 148] on input "text" at bounding box center [562, 146] width 74 height 11
paste input "amat-cr-typeface-amat"
click at [546, 180] on div "Syntax: Web amat-cr-typeface-amat Syntax: Android Syntax: iOS Collection None *…" at bounding box center [535, 185] width 128 height 91
click at [547, 190] on html "Pulsar C Dataset APG Mobile Design tokens All tokens Collections Colors 28 Typo…" at bounding box center [303, 176] width 606 height 353
click at [547, 198] on html "Pulsar C Dataset APG Mobile Design tokens All tokens Collections Colors 28 Typo…" at bounding box center [303, 176] width 606 height 353
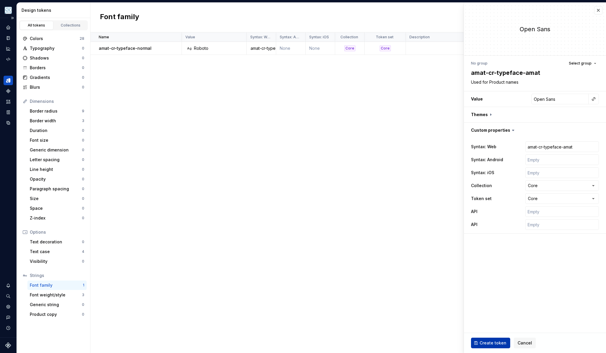
click at [494, 344] on span "Create token" at bounding box center [493, 343] width 27 height 6
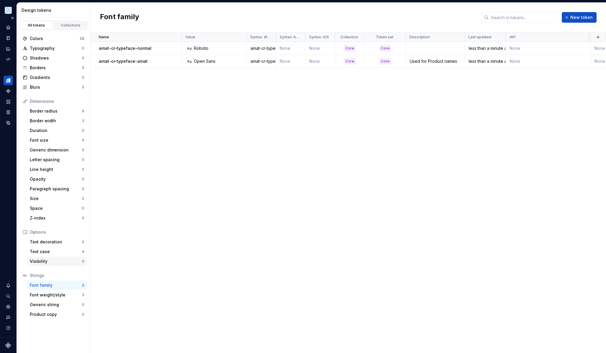
click at [53, 264] on div "Visibility" at bounding box center [56, 261] width 52 height 6
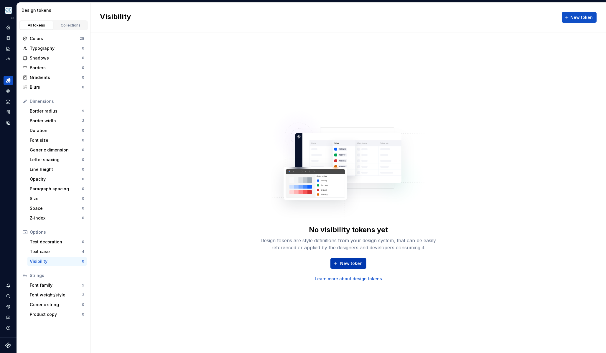
click at [353, 268] on button "New token" at bounding box center [348, 263] width 36 height 11
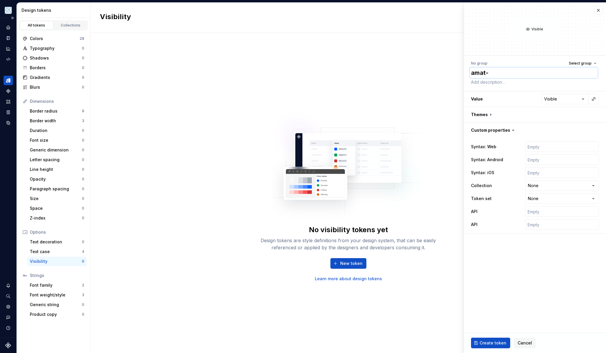
paste textarea "smt-opacity-disabled"
click at [536, 145] on input "text" at bounding box center [562, 146] width 74 height 11
paste input "amat-smt-opacity-disabled"
click at [571, 100] on html "Pulsar C Dataset APG Mobile Design tokens All tokens Collections Colors 28 Typo…" at bounding box center [303, 176] width 606 height 353
click at [564, 103] on html "Pulsar C Dataset APG Mobile Design tokens All tokens Collections Colors 28 Typo…" at bounding box center [303, 176] width 606 height 353
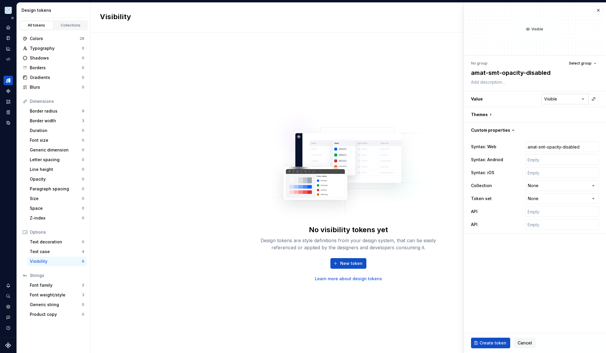
click at [584, 100] on html "Pulsar C Dataset APG Mobile Design tokens All tokens Collections Colors 28 Typo…" at bounding box center [303, 176] width 606 height 353
click at [522, 343] on span "Cancel" at bounding box center [525, 343] width 14 height 6
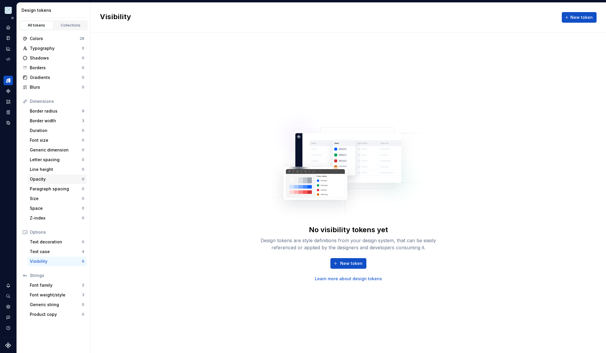
click at [49, 177] on div "Opacity" at bounding box center [56, 179] width 52 height 6
click at [356, 264] on span "New token" at bounding box center [351, 264] width 22 height 6
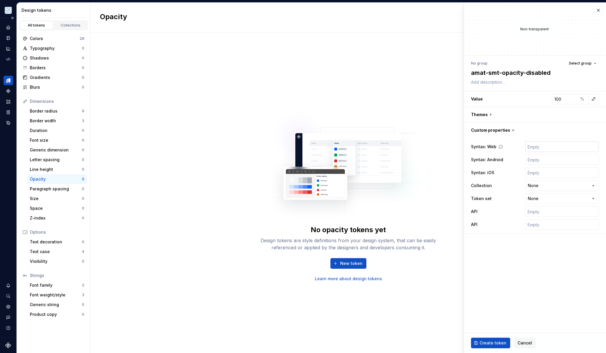
click at [548, 148] on input "text" at bounding box center [562, 146] width 74 height 11
paste input "amat-smt-opacity-disabled"
click at [574, 102] on input "100" at bounding box center [565, 99] width 26 height 11
click at [546, 186] on html "Pulsar C Dataset APG Mobile Design tokens All tokens Collections Colors 28 Typo…" at bounding box center [303, 176] width 606 height 353
click at [542, 199] on html "Pulsar C Dataset APG Mobile Design tokens All tokens Collections Colors 28 Typo…" at bounding box center [303, 176] width 606 height 353
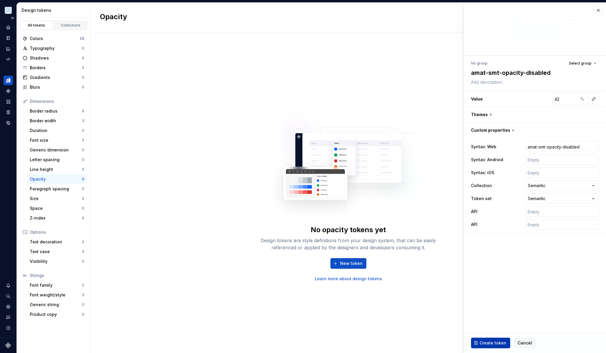
click at [497, 345] on span "Create token" at bounding box center [493, 343] width 27 height 6
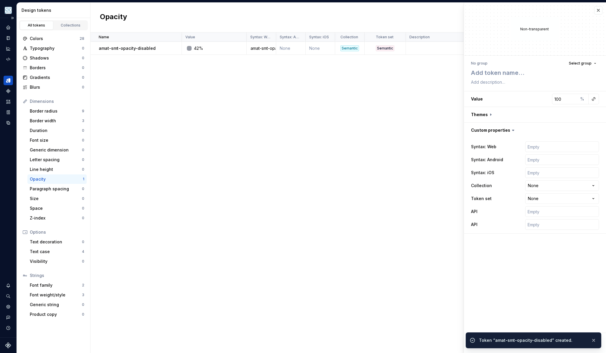
click at [168, 117] on div "Name Value Syntax: Web Syntax: Android Syntax: iOS Collection Token set Descrip…" at bounding box center [348, 192] width 516 height 321
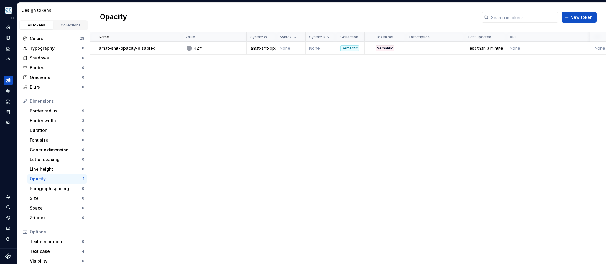
drag, startPoint x: 396, startPoint y: 242, endPoint x: 397, endPoint y: 238, distance: 3.6
click at [397, 238] on div "Name Value Syntax: Web Syntax: Android Syntax: iOS Collection Token set Descrip…" at bounding box center [348, 148] width 516 height 232
